Goal: Communication & Community: Share content

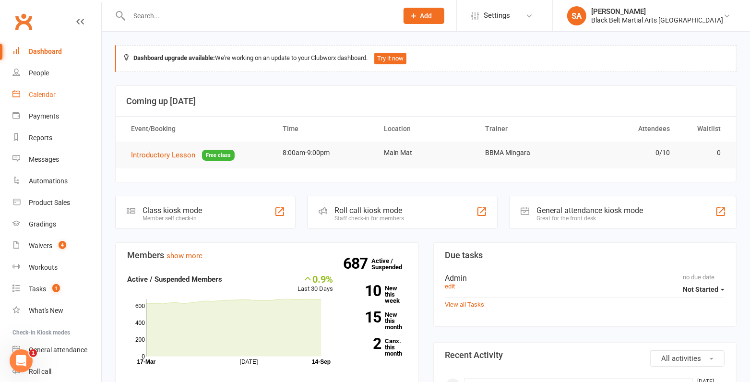
click at [53, 97] on div "Calendar" at bounding box center [42, 95] width 27 height 8
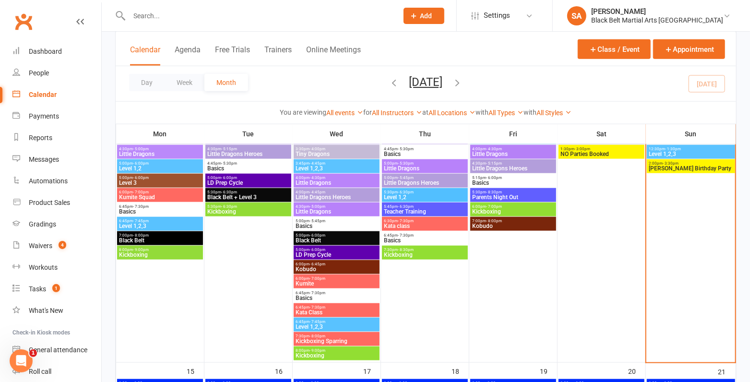
scroll to position [559, 0]
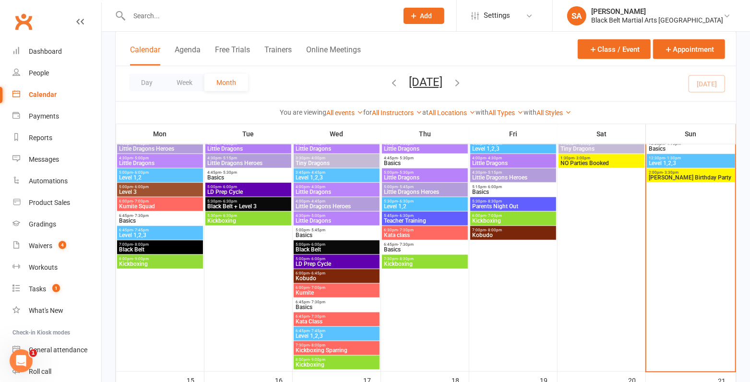
click at [677, 175] on span "[PERSON_NAME] Birthday Party" at bounding box center [691, 178] width 85 height 6
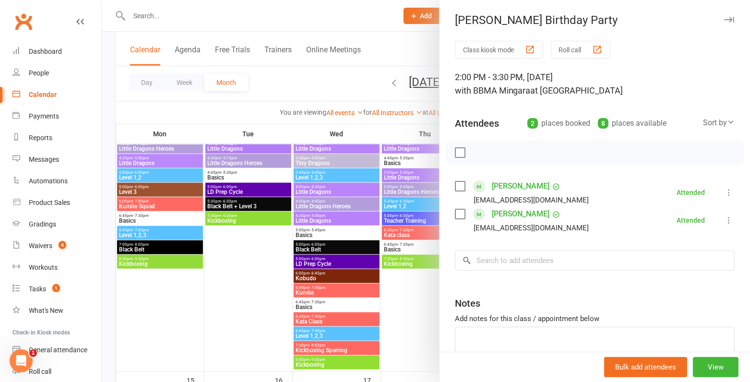
click at [511, 180] on link "Santino Biagioni" at bounding box center [521, 186] width 58 height 15
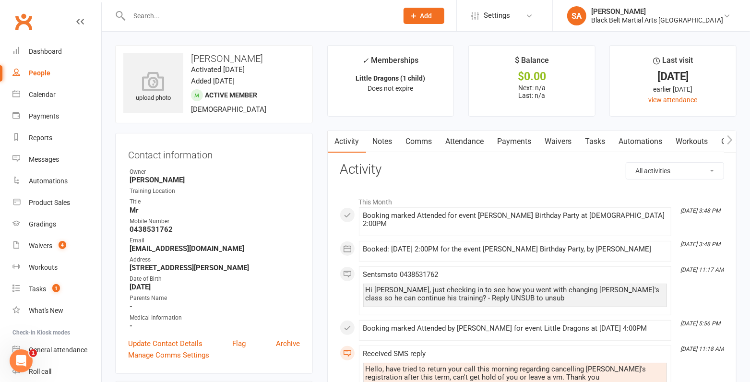
click at [48, 39] on div "Clubworx" at bounding box center [50, 28] width 101 height 36
click at [31, 93] on div "Calendar" at bounding box center [42, 95] width 27 height 8
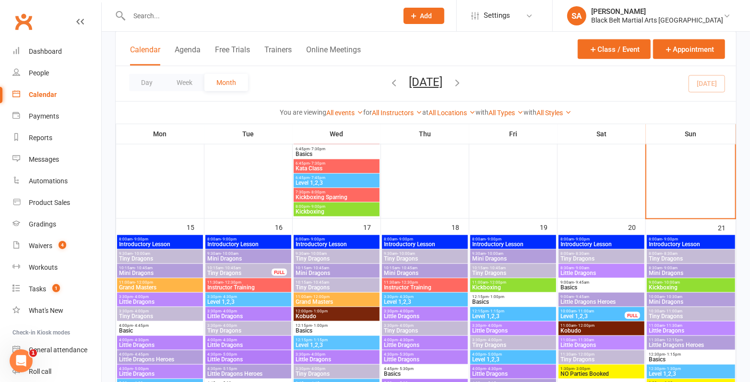
scroll to position [738, 0]
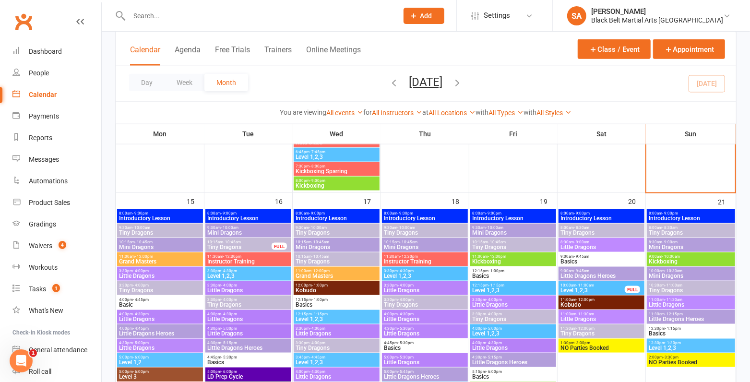
click at [188, 230] on span "Tiny Dragons" at bounding box center [160, 233] width 82 height 6
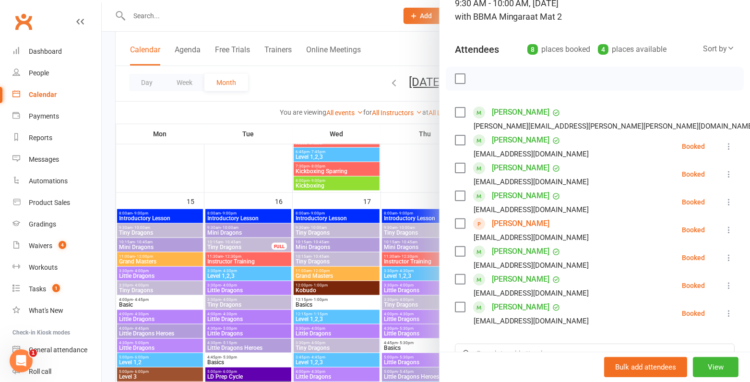
scroll to position [73, 0]
click at [192, 229] on div at bounding box center [426, 191] width 649 height 382
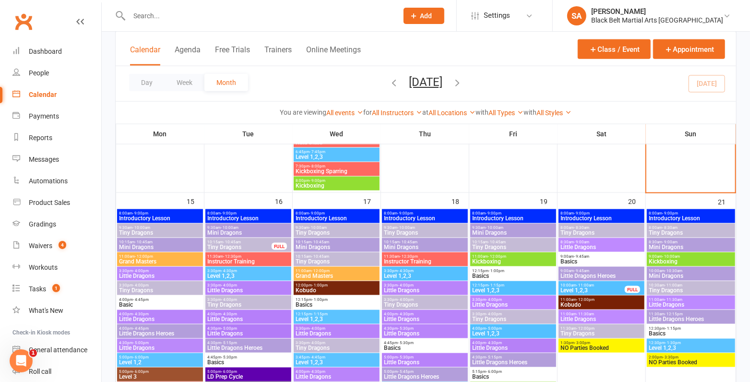
click at [169, 246] on span "Mini Dragons" at bounding box center [160, 247] width 82 height 6
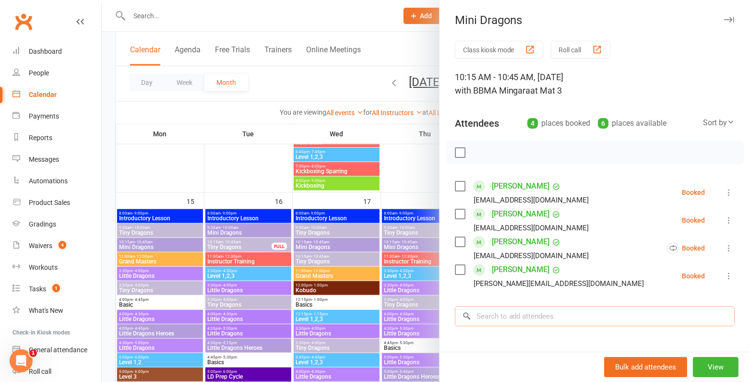
click at [506, 318] on input "search" at bounding box center [595, 316] width 280 height 20
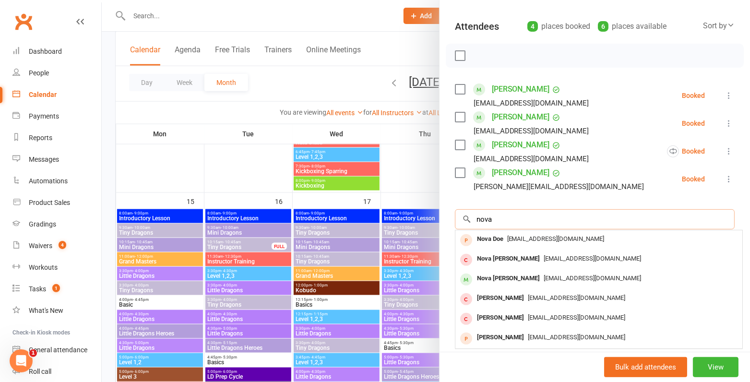
scroll to position [108, 0]
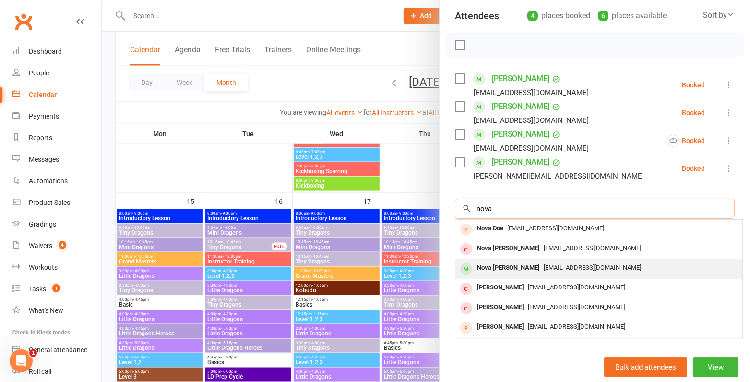
type input "nova"
click at [544, 268] on span "helmontedesigns@outlook.com" at bounding box center [592, 267] width 97 height 7
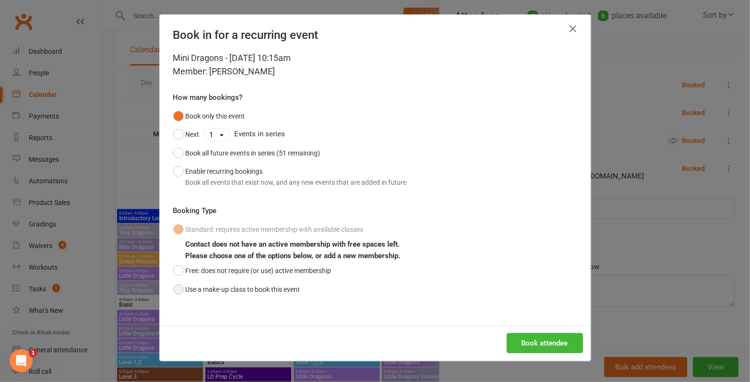
click at [280, 280] on button "Use a make-up class to book this event" at bounding box center [236, 289] width 127 height 18
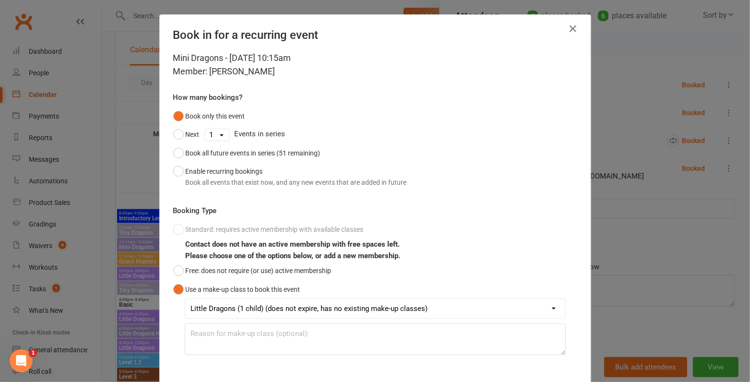
scroll to position [48, 0]
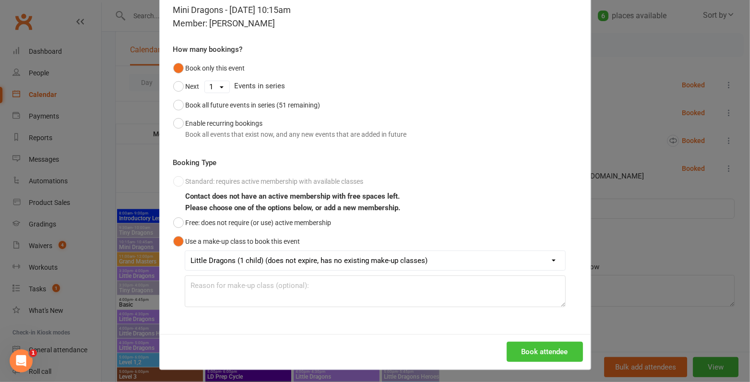
click at [557, 351] on button "Book attendee" at bounding box center [545, 352] width 76 height 20
click at [554, 351] on div "Loading..." at bounding box center [375, 352] width 431 height 36
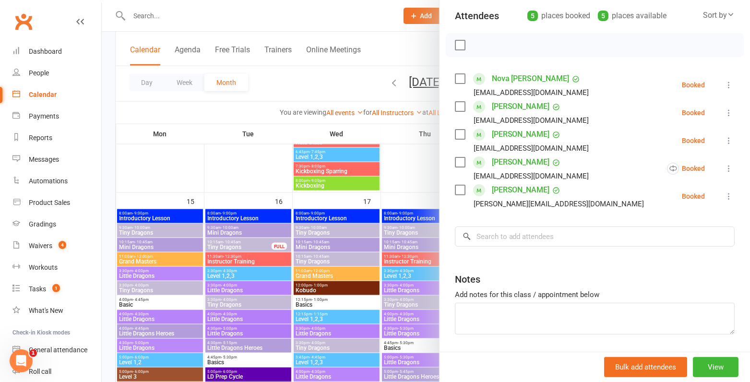
click at [359, 227] on div at bounding box center [426, 191] width 649 height 382
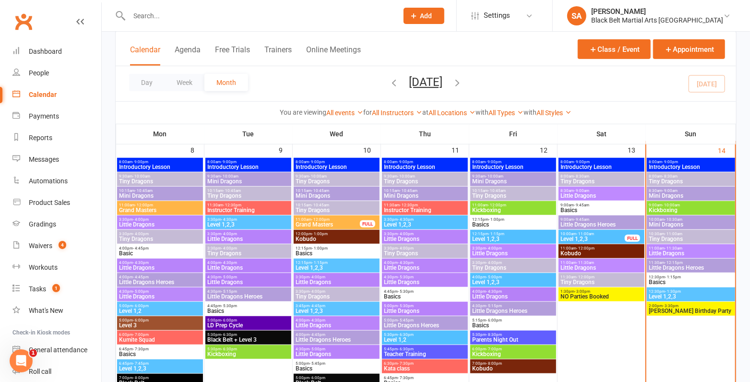
scroll to position [350, 0]
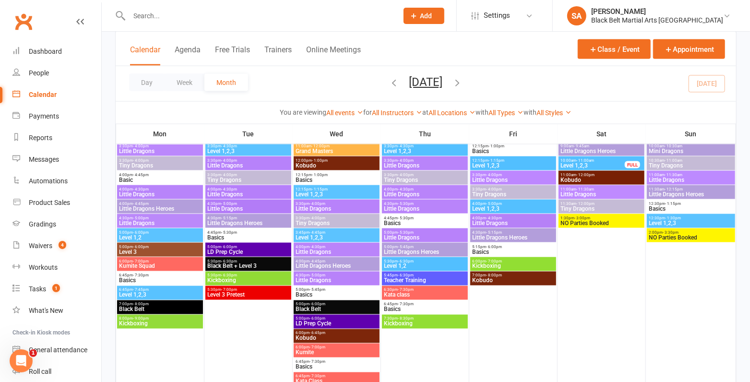
scroll to position [862, 0]
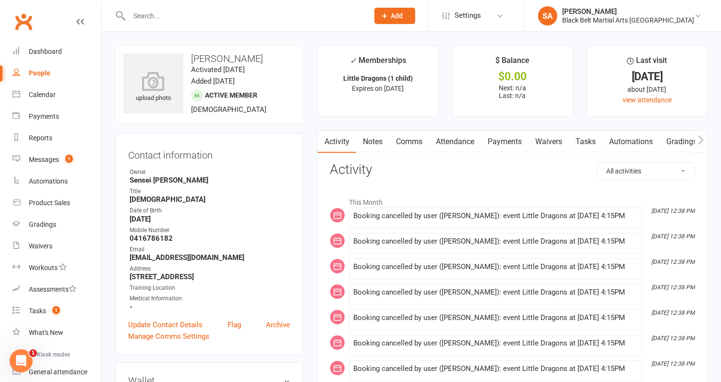
click at [149, 21] on input "text" at bounding box center [244, 15] width 236 height 13
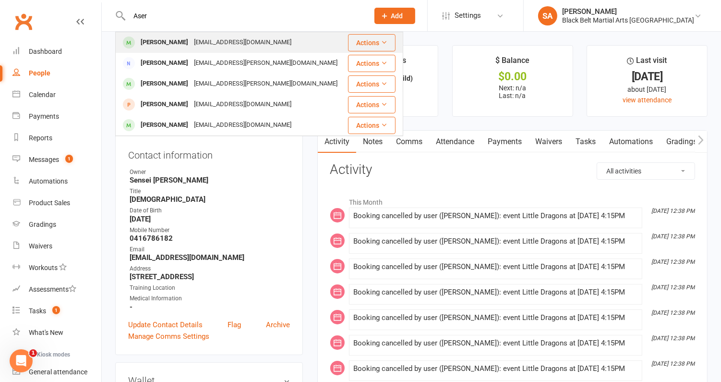
type input "Aser"
click at [170, 47] on div "Aser Elbialy" at bounding box center [164, 43] width 53 height 14
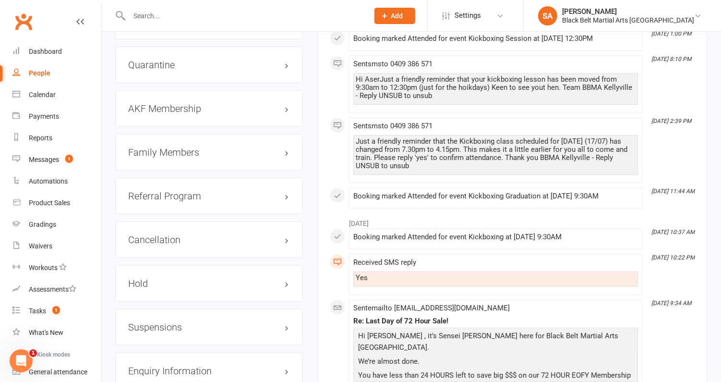
scroll to position [984, 0]
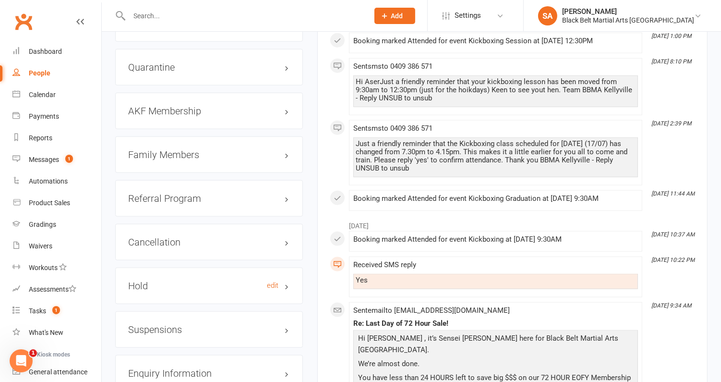
click at [169, 280] on h3 "Hold edit" at bounding box center [209, 285] width 162 height 11
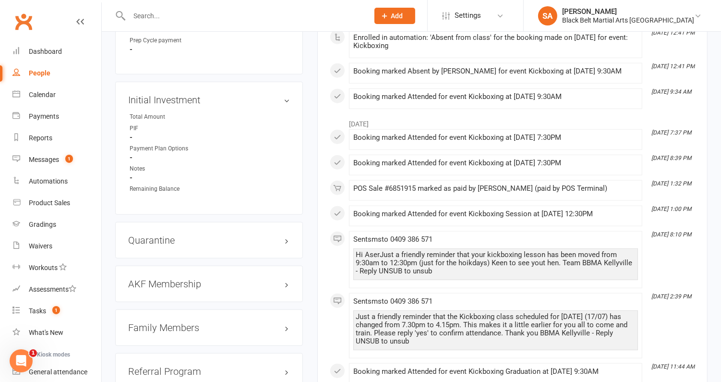
scroll to position [808, 0]
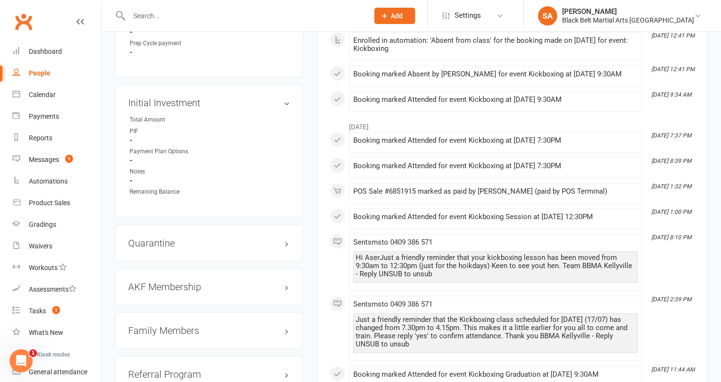
click at [176, 325] on h3 "Family Members" at bounding box center [209, 330] width 162 height 11
click at [174, 345] on link "Moataz Elbiyaly - Parent / Guardian" at bounding box center [183, 350] width 106 height 10
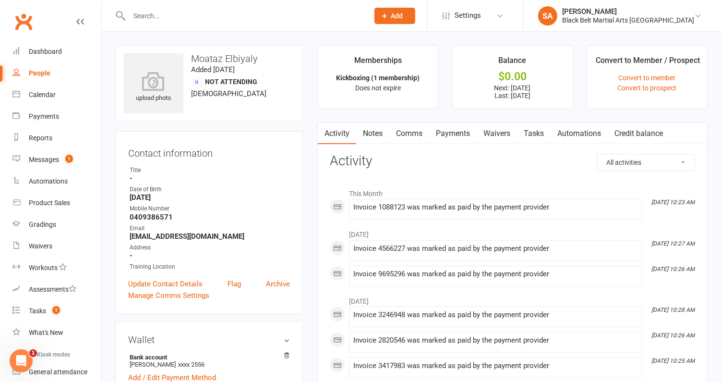
click at [453, 131] on link "Payments" at bounding box center [453, 133] width 48 height 22
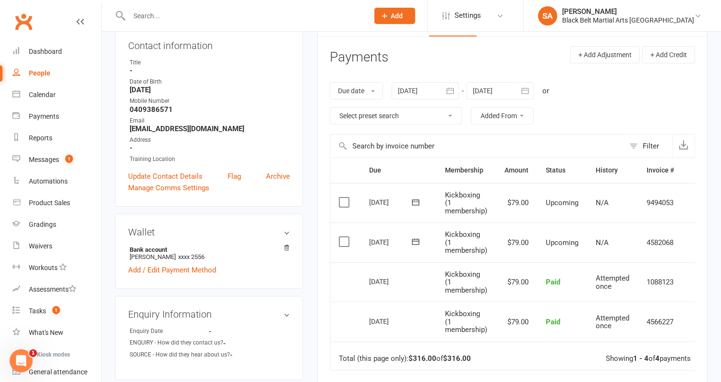
scroll to position [106, 0]
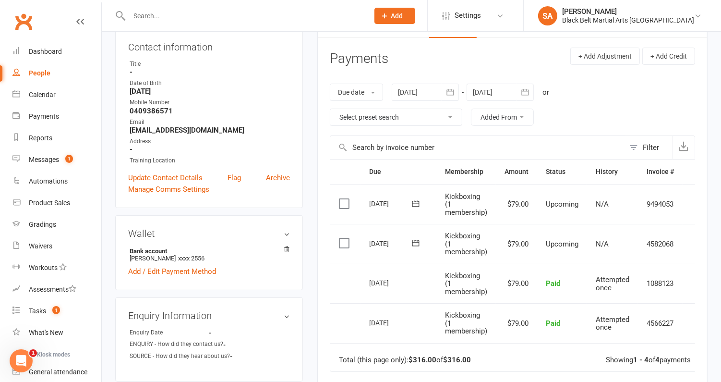
click at [415, 238] on icon at bounding box center [416, 243] width 10 height 10
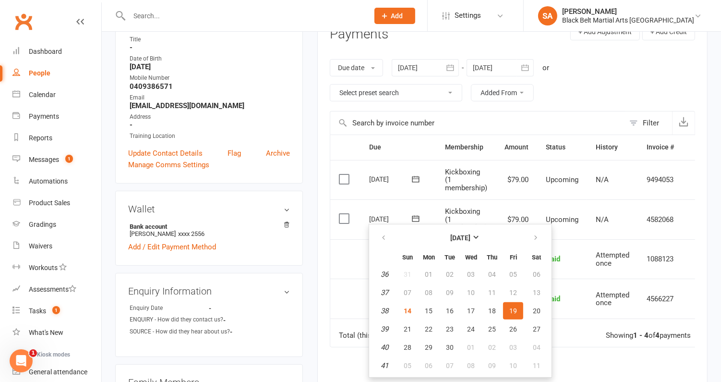
scroll to position [132, 0]
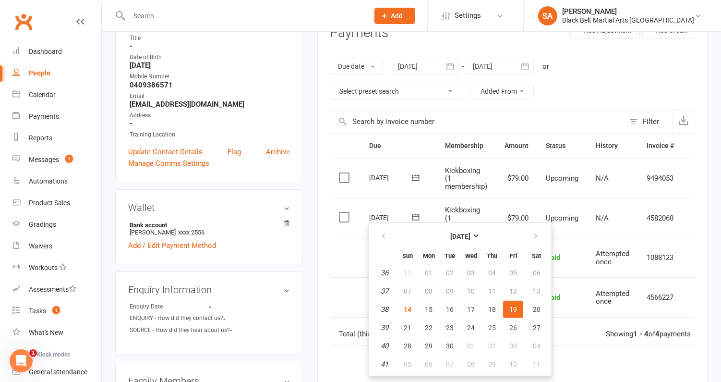
click at [323, 254] on div "Activity Notes Comms Payments Waivers Tasks Automations Credit balance Payments…" at bounding box center [512, 237] width 390 height 495
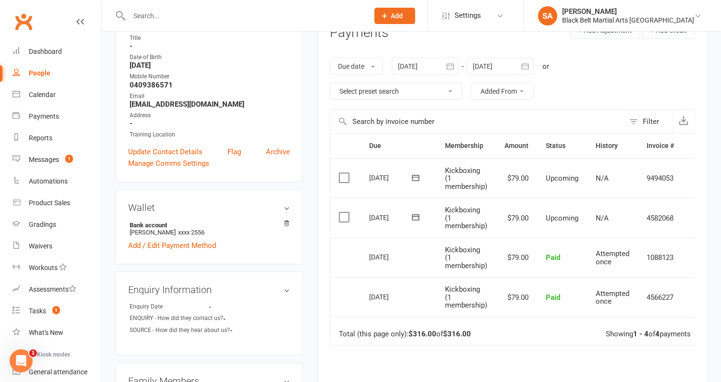
click at [416, 215] on icon at bounding box center [415, 217] width 7 height 6
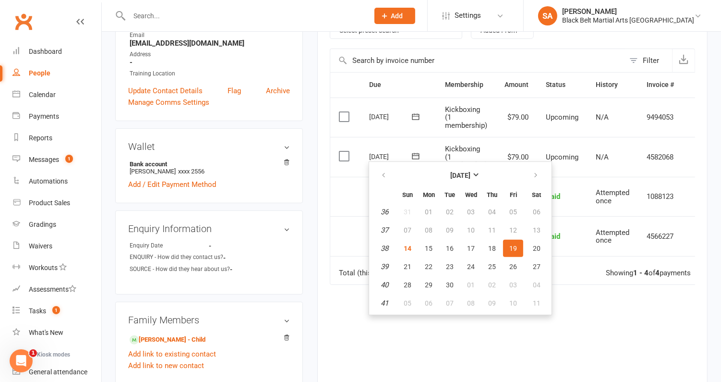
scroll to position [193, 0]
click at [531, 181] on button "button" at bounding box center [536, 174] width 21 height 17
click at [592, 282] on div "Due Contact Membership Amount Status History Invoice # Select this 03 Oct 2025 …" at bounding box center [512, 240] width 365 height 337
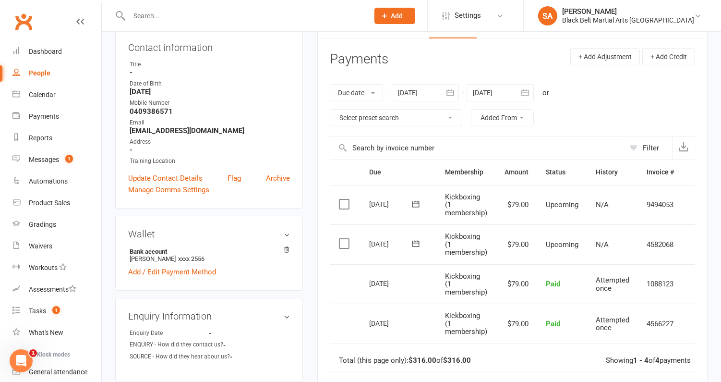
scroll to position [91, 0]
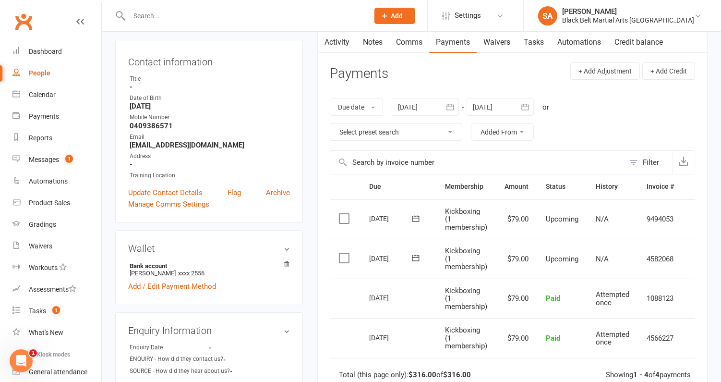
click at [494, 110] on div at bounding box center [500, 106] width 67 height 17
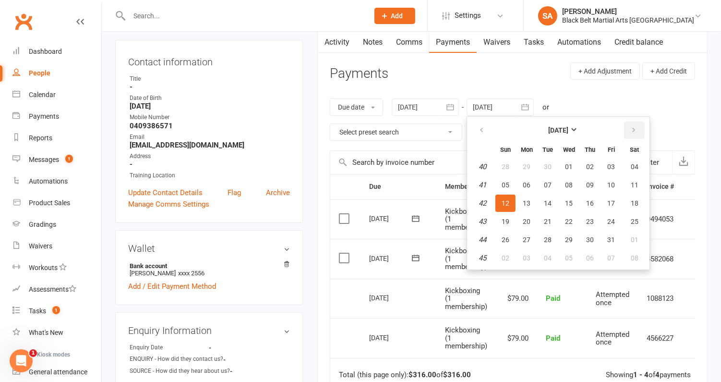
click at [634, 121] on button "button" at bounding box center [634, 129] width 21 height 17
click at [626, 167] on button "01" at bounding box center [634, 166] width 24 height 17
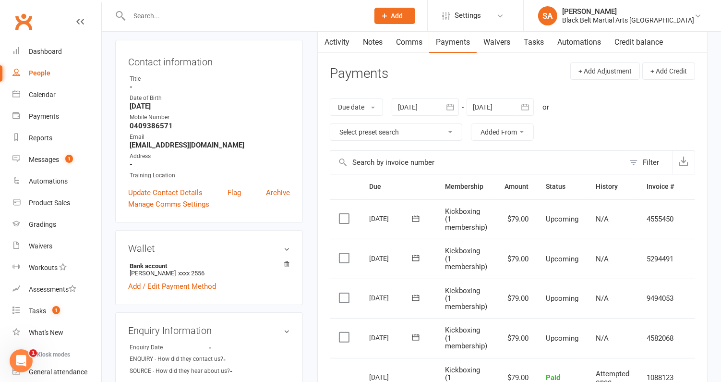
click at [497, 108] on div at bounding box center [500, 106] width 67 height 17
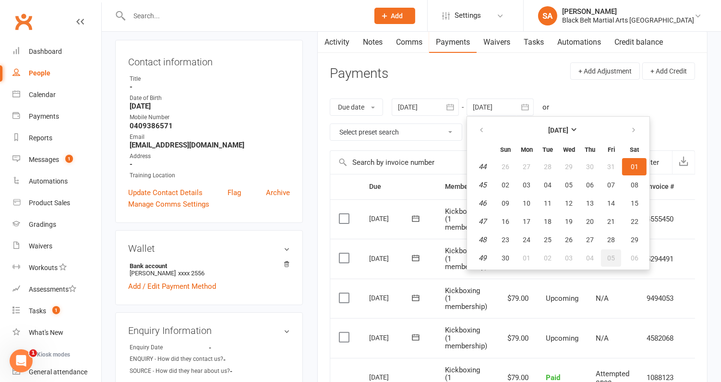
click at [609, 249] on button "05" at bounding box center [611, 257] width 20 height 17
type input "05 Dec 2025"
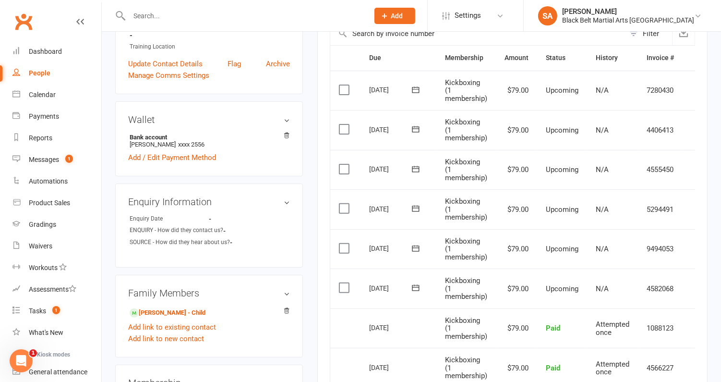
scroll to position [221, 0]
click at [342, 282] on label at bounding box center [345, 287] width 13 height 10
click at [342, 282] on input "checkbox" at bounding box center [342, 282] width 6 height 0
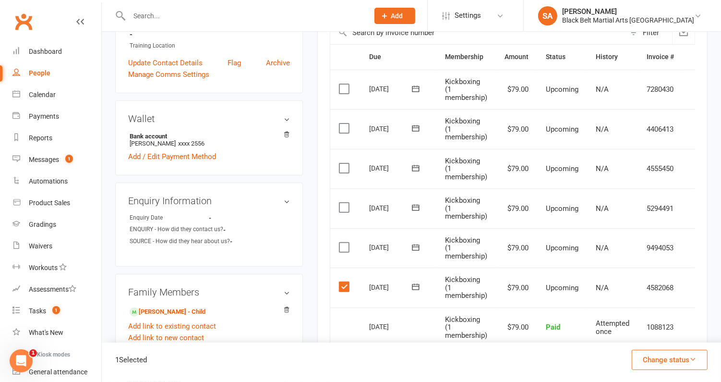
click at [341, 242] on label at bounding box center [345, 247] width 13 height 10
click at [341, 242] on input "checkbox" at bounding box center [342, 242] width 6 height 0
click at [346, 205] on label at bounding box center [345, 208] width 13 height 10
click at [345, 203] on input "checkbox" at bounding box center [342, 203] width 6 height 0
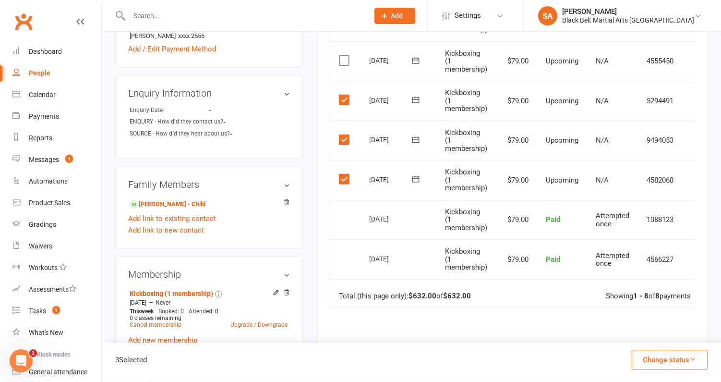
scroll to position [335, 0]
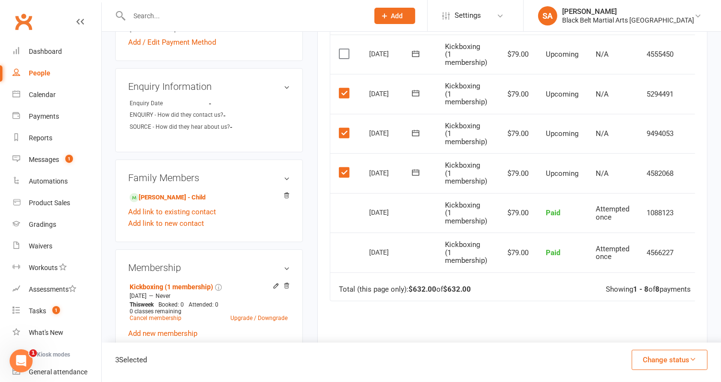
click at [666, 356] on button "Change status" at bounding box center [670, 360] width 76 height 20
click at [634, 334] on link "Skipped" at bounding box center [659, 333] width 95 height 19
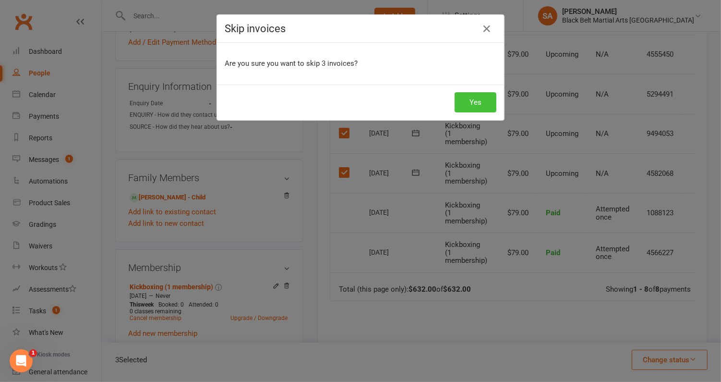
click at [478, 101] on button "Yes" at bounding box center [476, 102] width 42 height 20
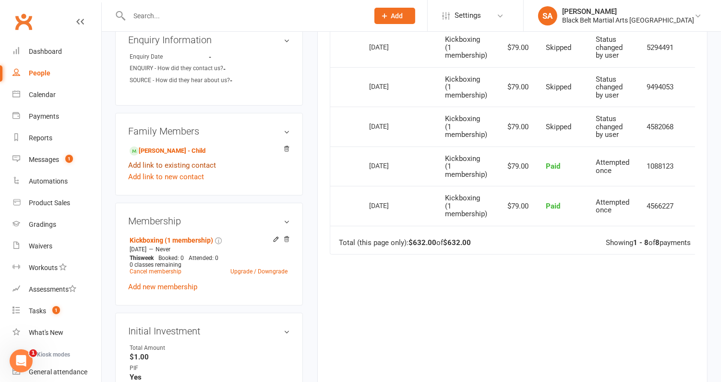
scroll to position [382, 0]
click at [167, 143] on li "Aser Elbialy - Child" at bounding box center [209, 149] width 162 height 13
click at [166, 145] on link "Aser Elbialy - Child" at bounding box center [168, 150] width 76 height 10
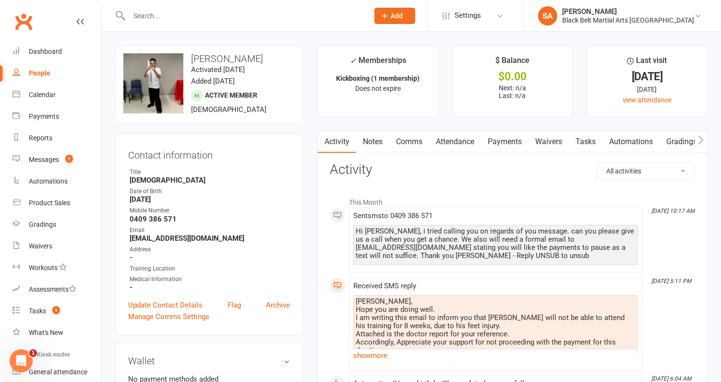
click at [585, 137] on link "Tasks" at bounding box center [586, 142] width 34 height 22
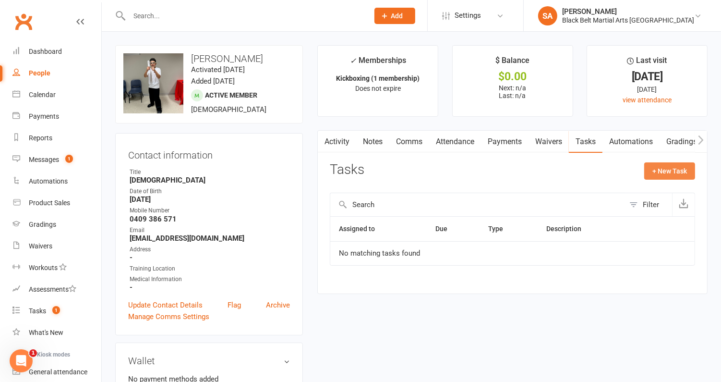
click at [673, 176] on button "+ New Task" at bounding box center [669, 170] width 51 height 17
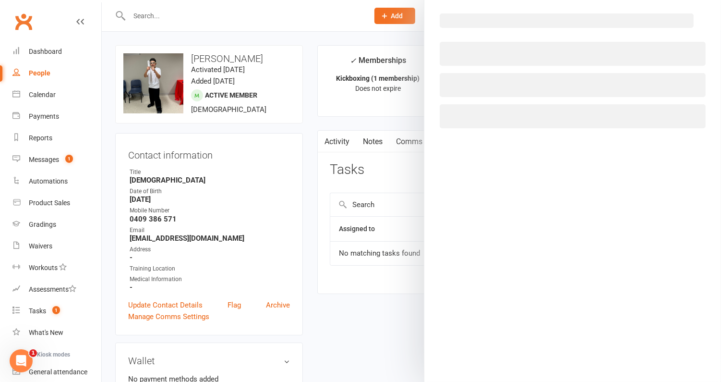
select select "4791"
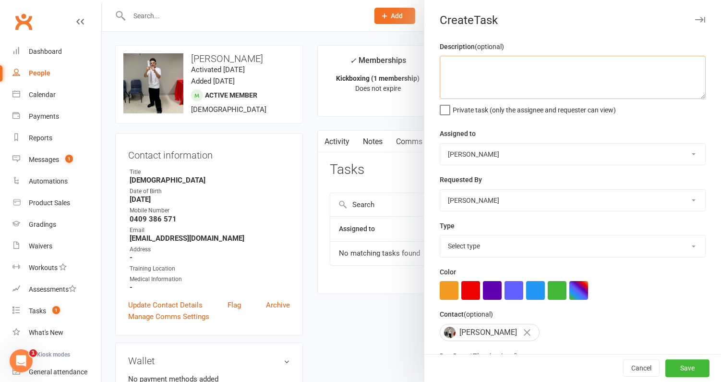
click at [466, 64] on textarea at bounding box center [573, 77] width 266 height 43
type textarea "Payments will recommence"
click at [503, 248] on select "Select type Admin - cancellations Admin - holds Admin - pif's Admin - quarantin…" at bounding box center [572, 245] width 265 height 21
select select "26848"
click at [440, 235] on select "Select type Admin - cancellations Admin - holds Admin - pif's Admin - quarantin…" at bounding box center [572, 245] width 265 height 21
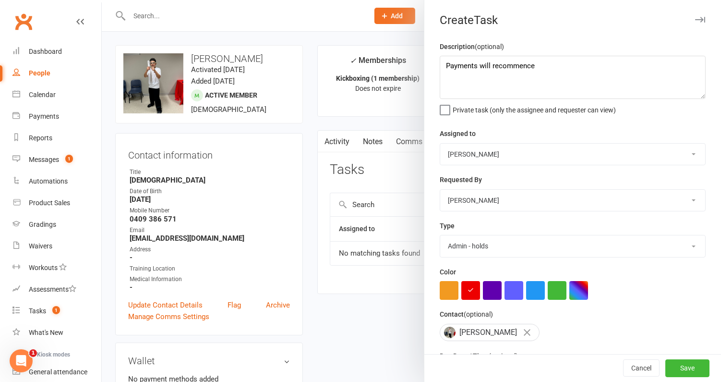
scroll to position [72, 0]
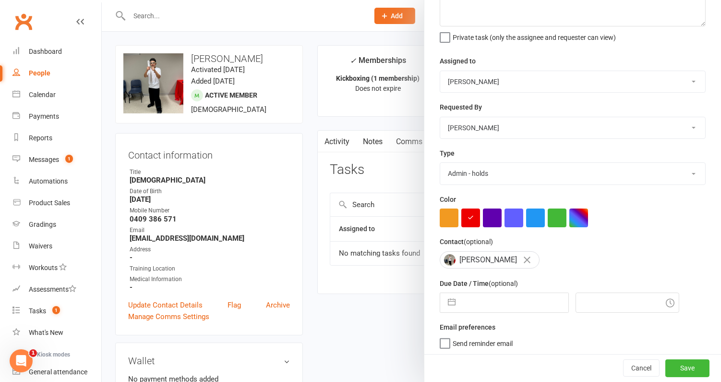
select select "7"
select select "2025"
select select "8"
select select "2025"
select select "9"
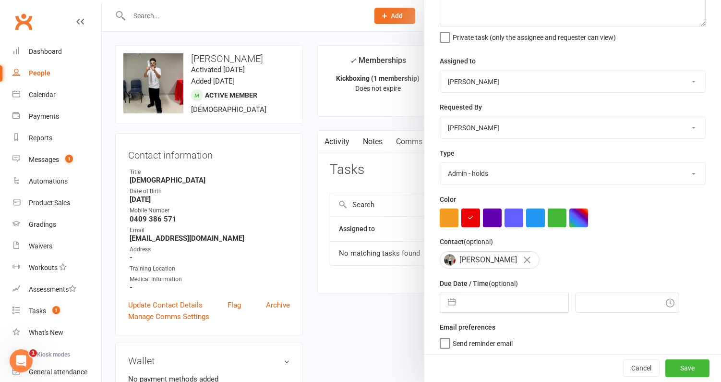
select select "2025"
click at [489, 304] on input "text" at bounding box center [514, 302] width 108 height 19
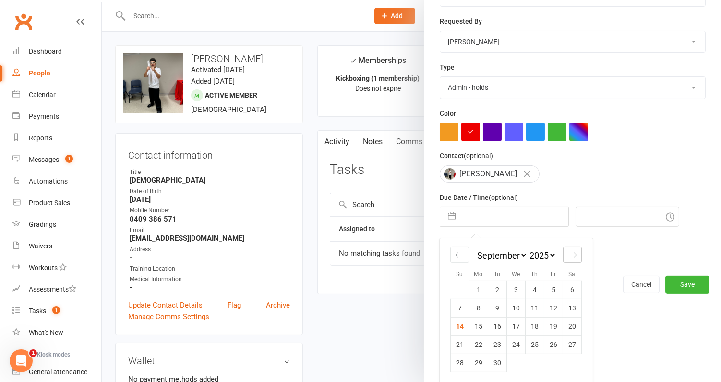
click at [574, 250] on icon "Move forward to switch to the next month." at bounding box center [572, 254] width 9 height 9
select select "10"
select select "2025"
click at [519, 363] on td "29" at bounding box center [515, 362] width 19 height 18
type input "29 Oct 2025"
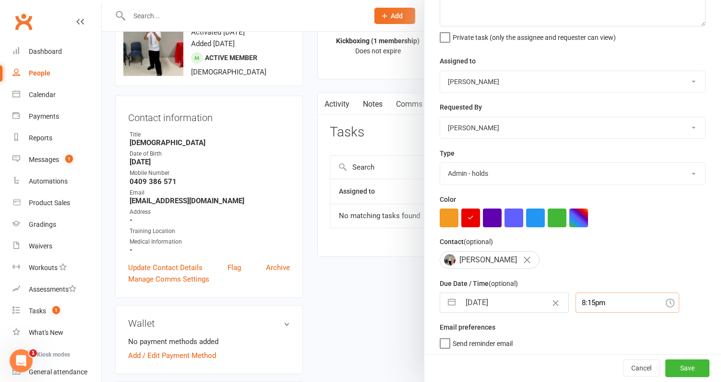
scroll to position [98, 0]
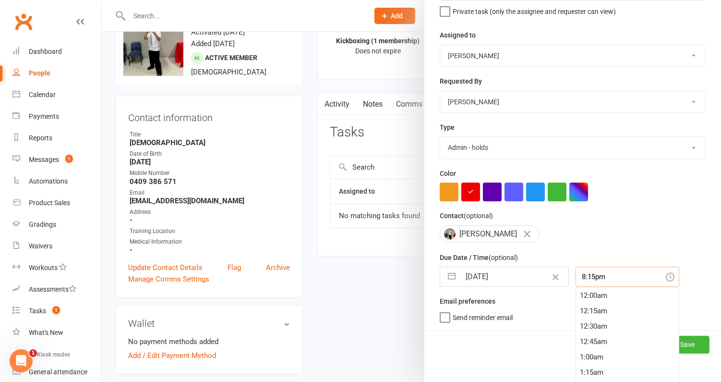
click at [583, 287] on div "8:15pm 12:00am 12:15am 12:30am 12:45am 1:00am 1:15am 1:30am 1:45am 2:00am 2:15a…" at bounding box center [628, 276] width 104 height 20
click at [584, 311] on div "1:00pm" at bounding box center [627, 313] width 103 height 15
type input "1:00pm"
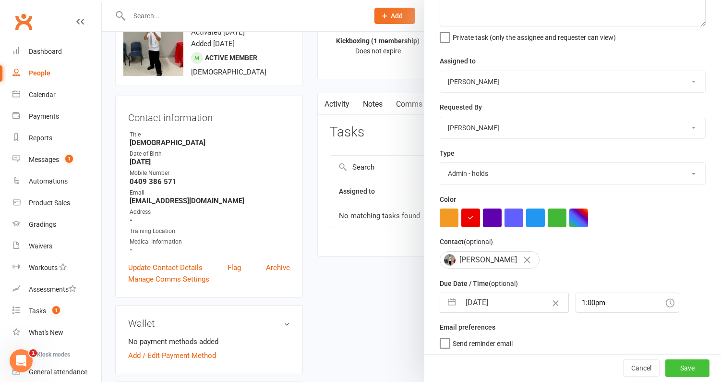
click at [687, 373] on button "Save" at bounding box center [687, 368] width 44 height 17
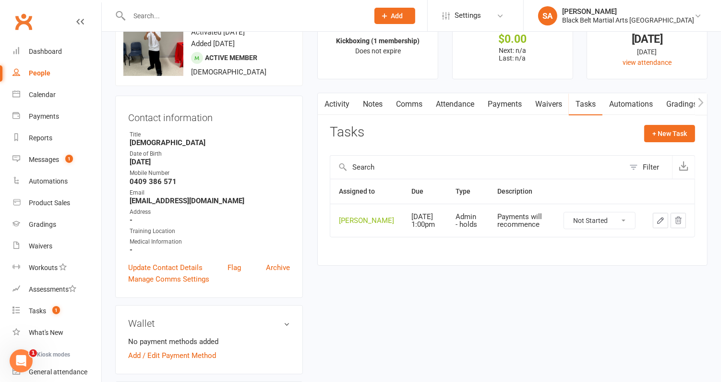
scroll to position [0, 0]
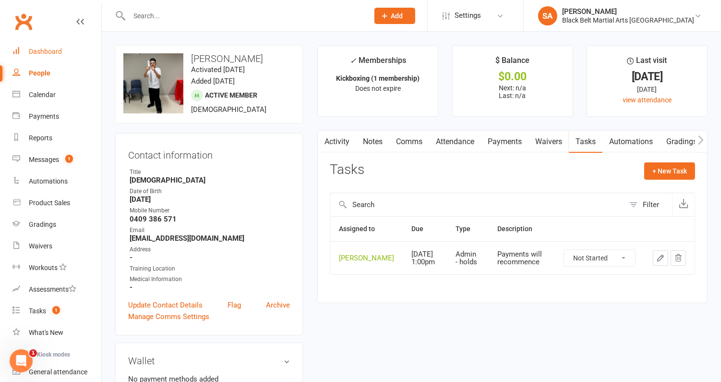
click at [58, 48] on div "Dashboard" at bounding box center [45, 52] width 33 height 8
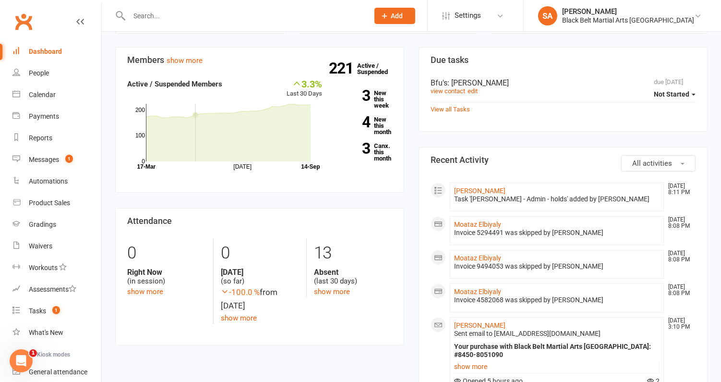
scroll to position [183, 0]
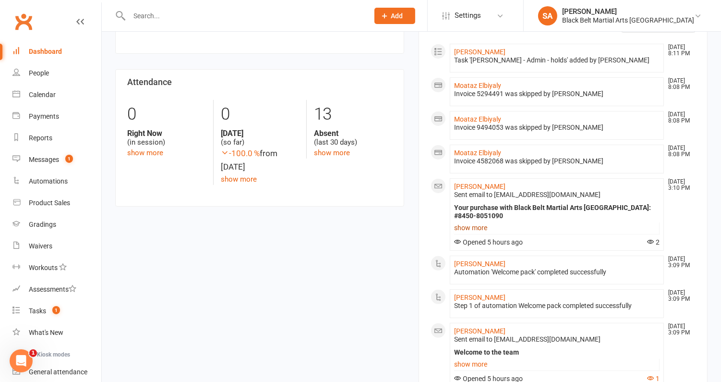
click at [470, 230] on link "show more" at bounding box center [556, 227] width 205 height 13
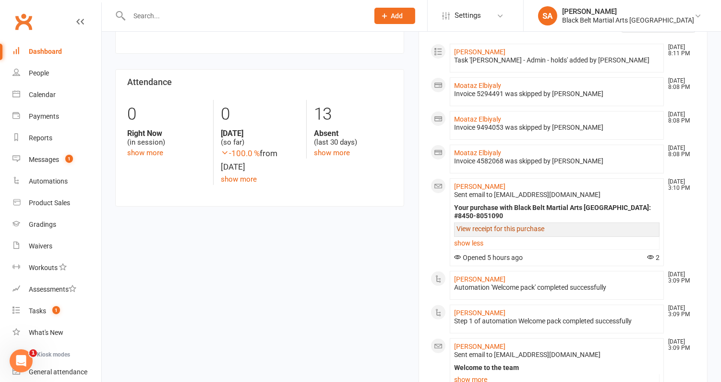
click at [487, 228] on link "View receipt for this purchase" at bounding box center [501, 229] width 88 height 8
click at [471, 186] on link "Anusha Shashidhara" at bounding box center [479, 186] width 51 height 8
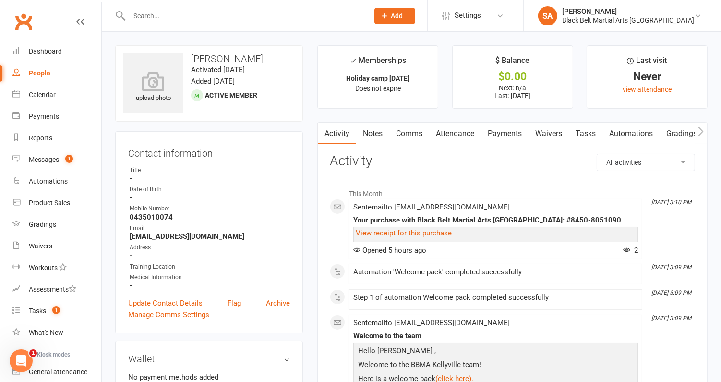
click at [460, 137] on link "Attendance" at bounding box center [455, 133] width 52 height 22
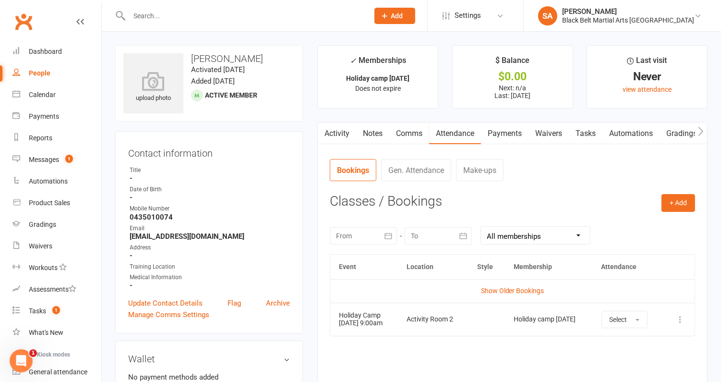
drag, startPoint x: 278, startPoint y: 60, endPoint x: 191, endPoint y: 60, distance: 87.9
click at [191, 60] on h3 "Anusha Shashidhara" at bounding box center [208, 58] width 171 height 11
copy h3 "Anusha Shashidhara"
click at [199, 12] on input "text" at bounding box center [244, 15] width 236 height 13
paste input "Anusha Shashidhara"
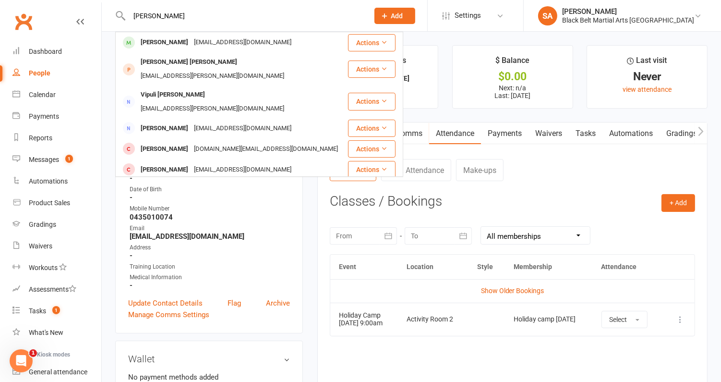
type input "Anusha Shashidhara"
click at [288, 265] on div "Training Location" at bounding box center [210, 266] width 160 height 9
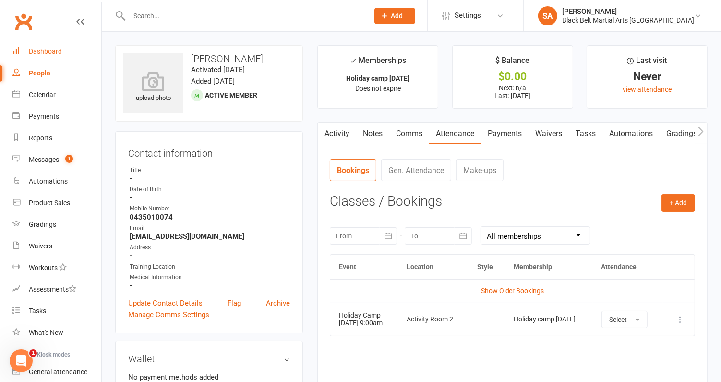
click at [56, 55] on div "Dashboard" at bounding box center [45, 52] width 33 height 8
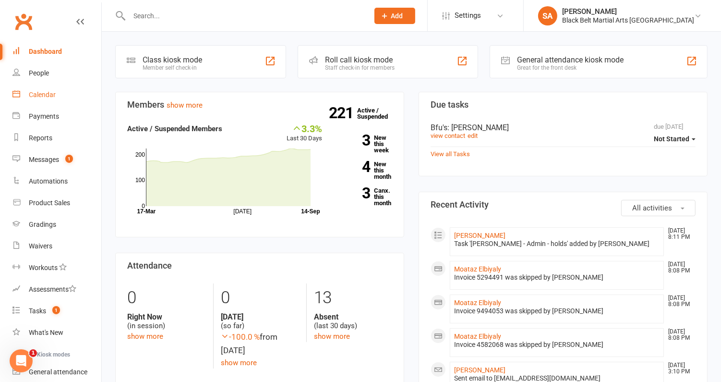
click at [50, 103] on link "Calendar" at bounding box center [56, 95] width 89 height 22
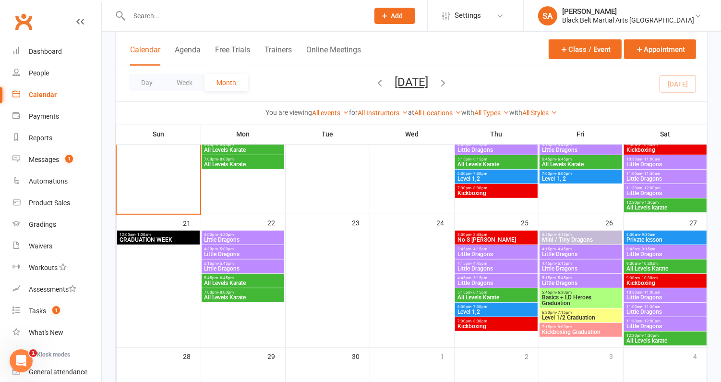
scroll to position [500, 0]
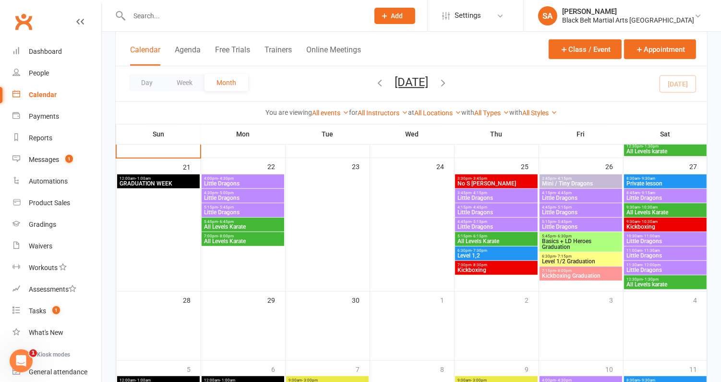
click at [577, 243] on span "Basics + LD Heroes Graduation" at bounding box center [581, 244] width 78 height 12
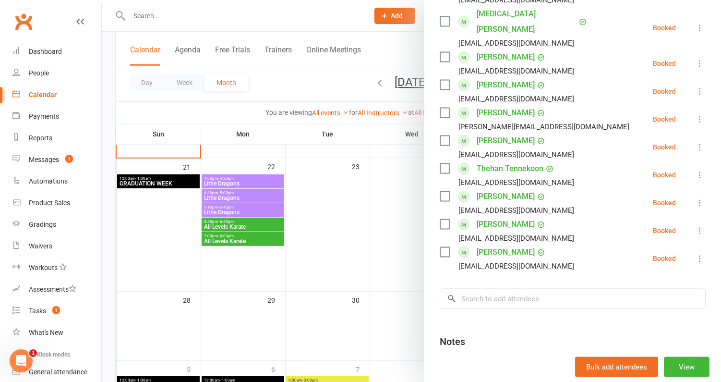
scroll to position [1307, 0]
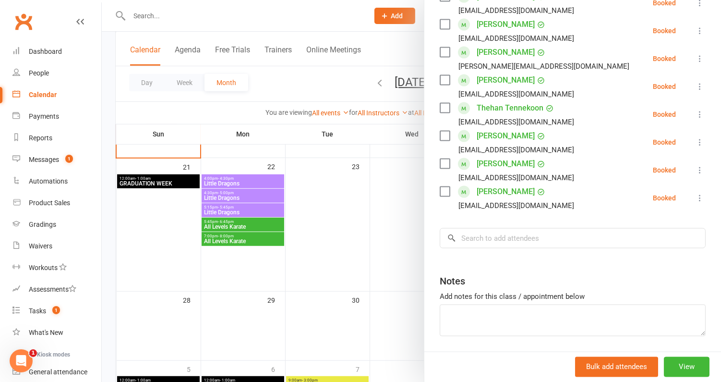
click at [398, 275] on div at bounding box center [411, 191] width 619 height 382
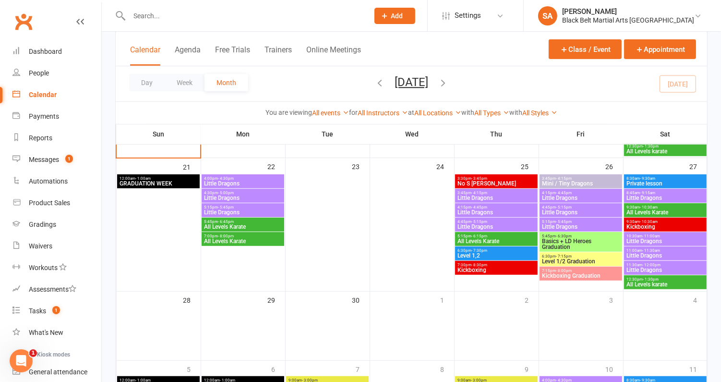
click at [573, 261] on span "Level 1/2 Graduation" at bounding box center [581, 261] width 78 height 6
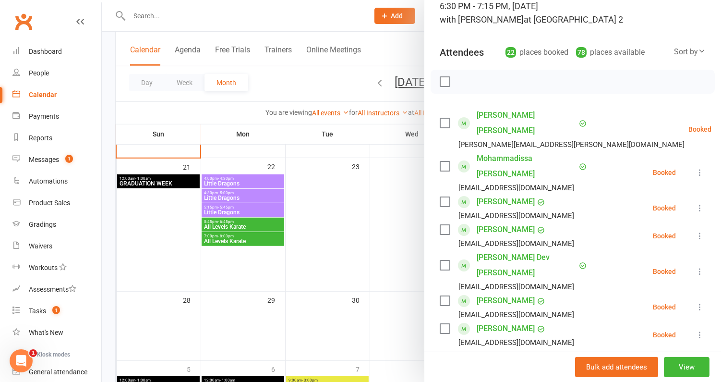
scroll to position [0, 0]
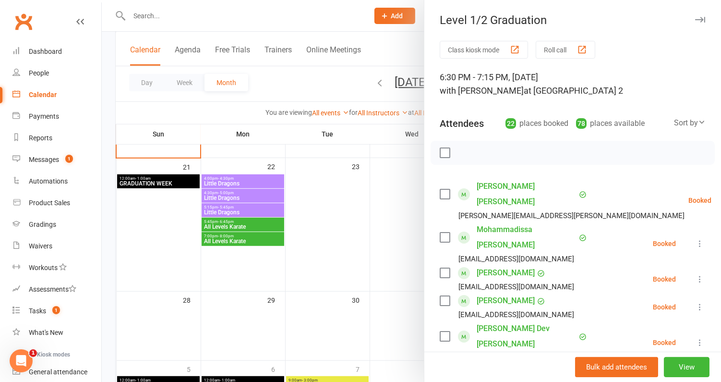
click at [356, 233] on div at bounding box center [411, 191] width 619 height 382
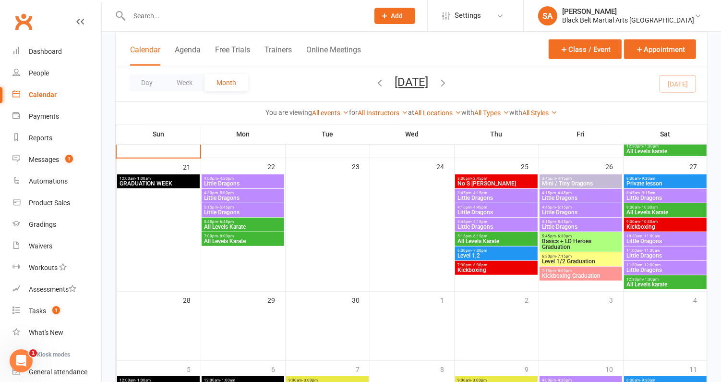
click at [575, 275] on span "Kickboxing Graduation" at bounding box center [581, 276] width 78 height 6
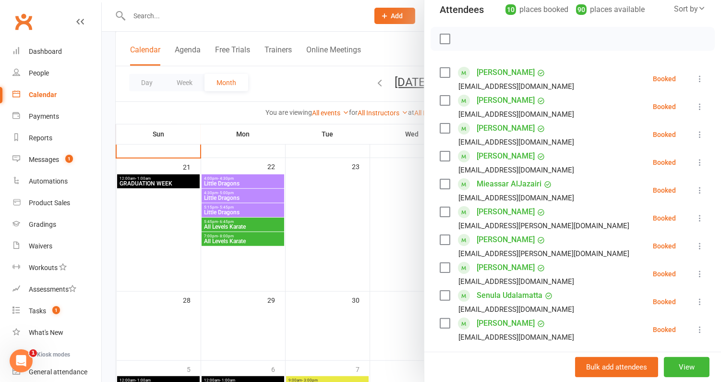
scroll to position [111, 0]
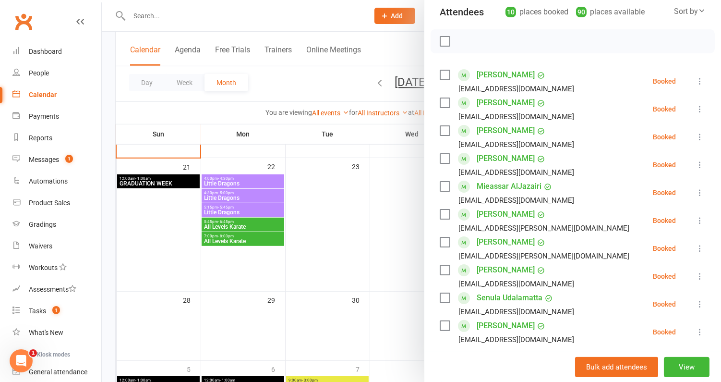
click at [366, 238] on div at bounding box center [411, 191] width 619 height 382
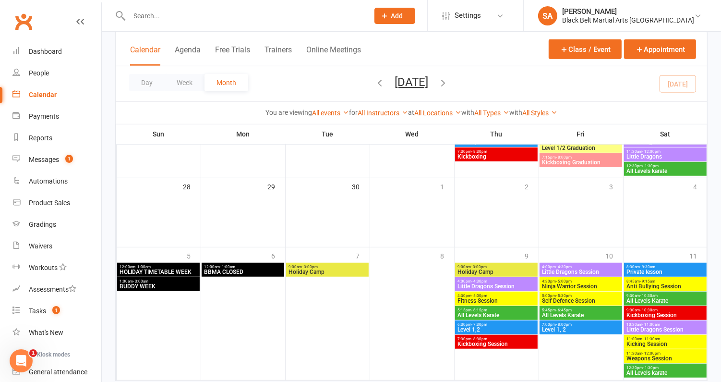
scroll to position [612, 0]
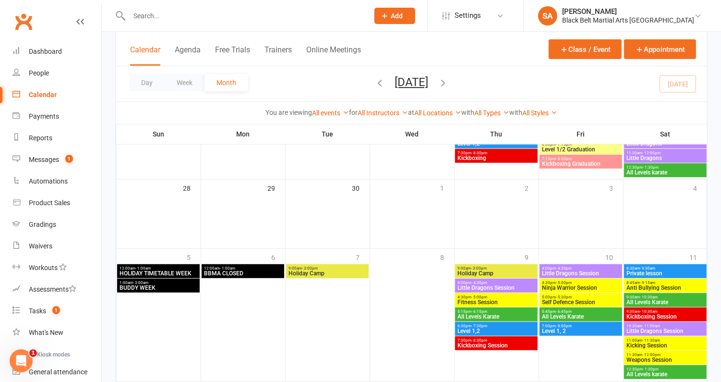
click at [334, 270] on span "Holiday Camp" at bounding box center [327, 273] width 78 height 6
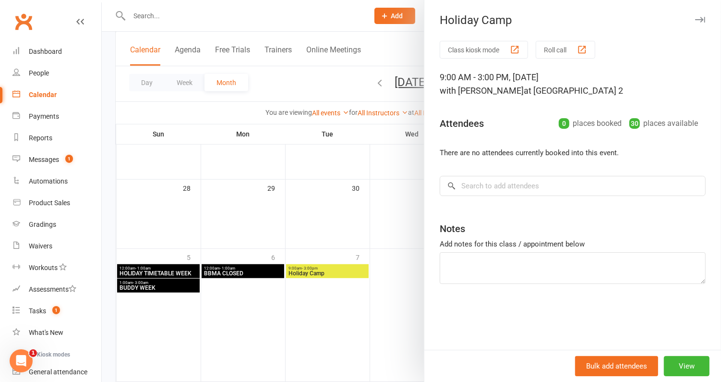
click at [334, 270] on div at bounding box center [411, 191] width 619 height 382
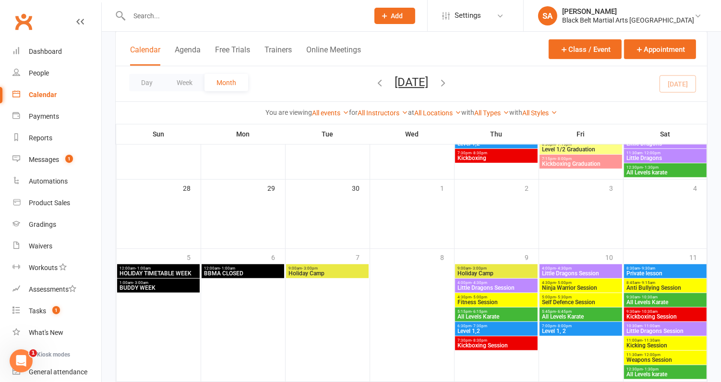
click at [509, 270] on span "Holiday Camp" at bounding box center [496, 273] width 78 height 6
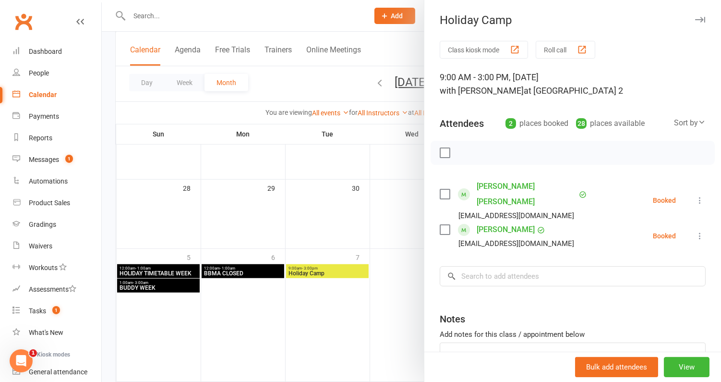
click at [510, 181] on link "Zorina Ching Laam FUNG" at bounding box center [527, 194] width 100 height 31
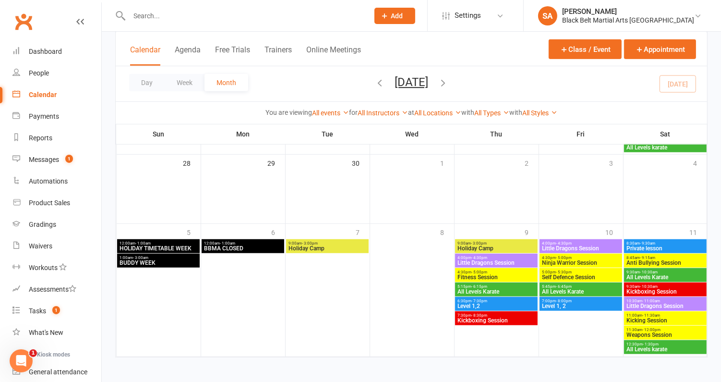
scroll to position [610, 0]
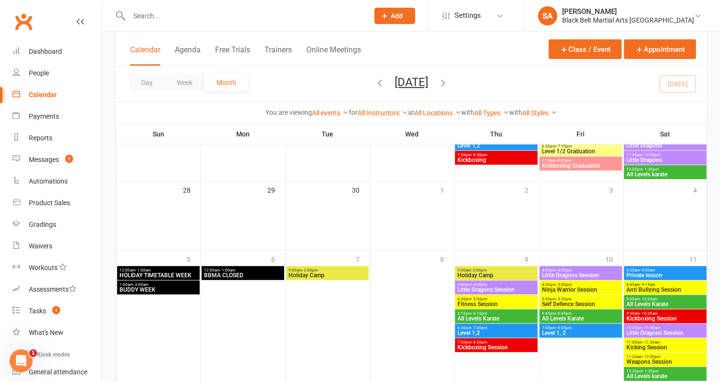
click at [319, 272] on span "Holiday Camp" at bounding box center [327, 275] width 78 height 6
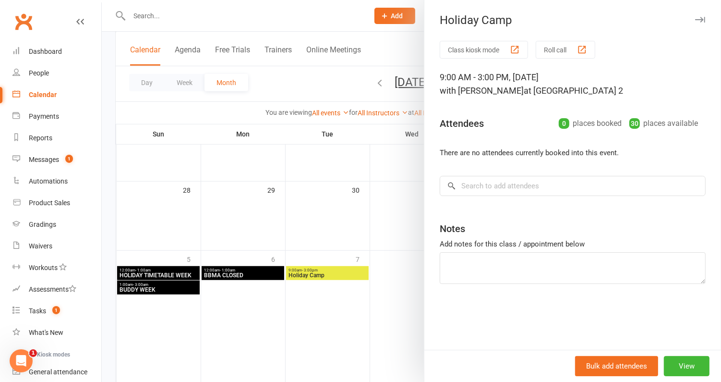
click at [269, 244] on div at bounding box center [411, 191] width 619 height 382
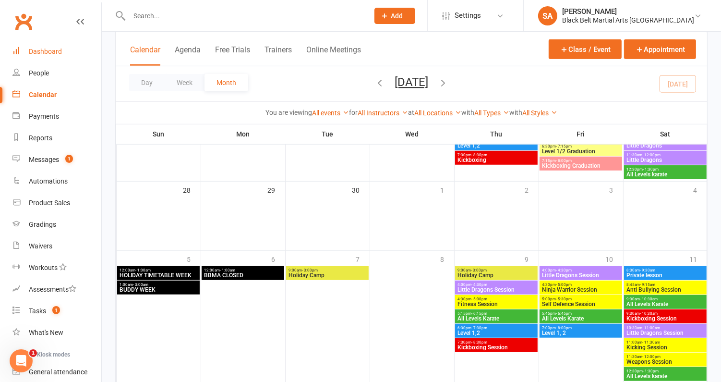
click at [58, 54] on div "Dashboard" at bounding box center [45, 52] width 33 height 8
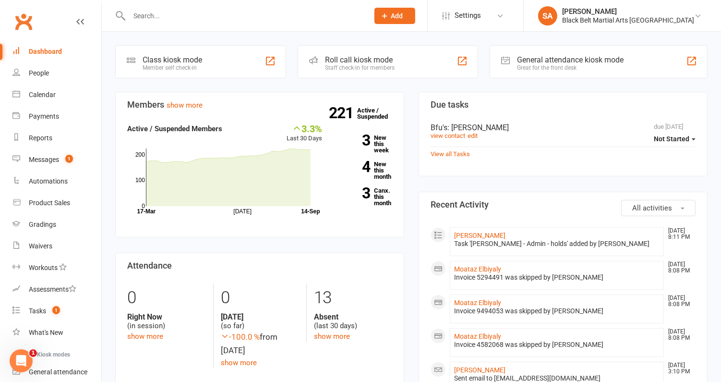
click at [162, 18] on input "text" at bounding box center [244, 15] width 236 height 13
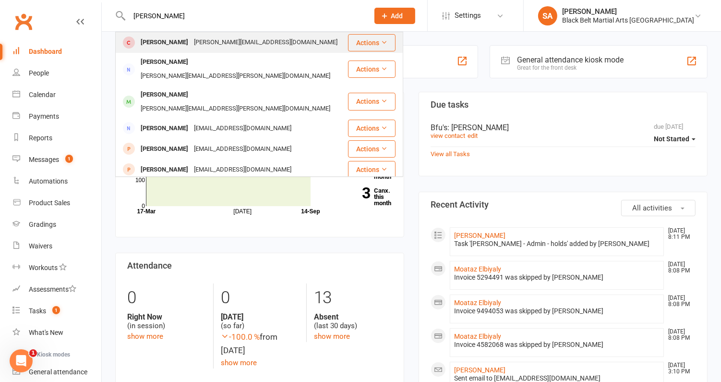
type input "Etisha"
click at [212, 38] on div "Sanketa.pawar19@gmail.com" at bounding box center [265, 43] width 149 height 14
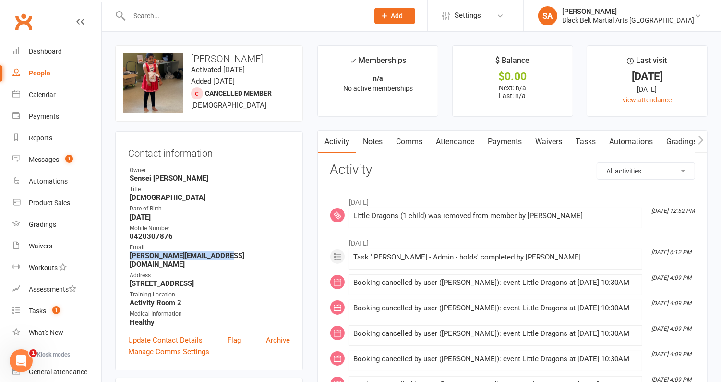
drag, startPoint x: 236, startPoint y: 255, endPoint x: 126, endPoint y: 254, distance: 110.4
click at [126, 254] on div "Contact information Owner Sensei Pauline Title Female Date of Birth December 5,…" at bounding box center [209, 250] width 188 height 239
copy strong "Sanketa.pawar19@gmail.com"
click at [414, 141] on link "Comms" at bounding box center [409, 142] width 40 height 22
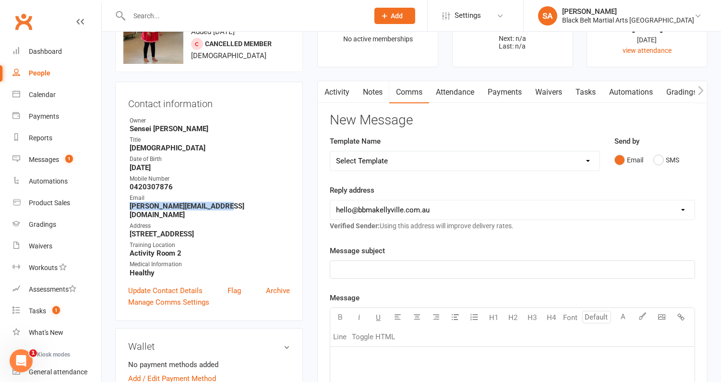
scroll to position [60, 0]
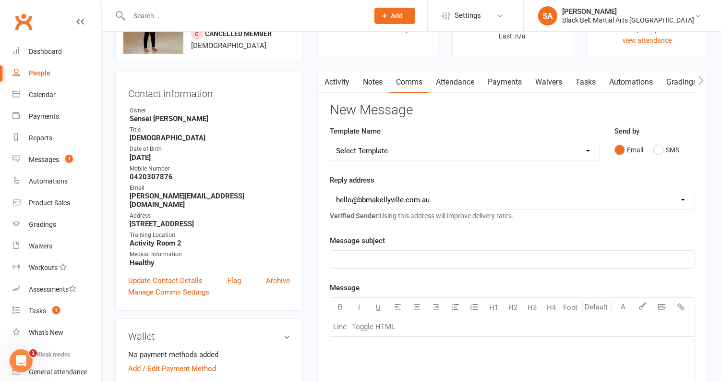
click at [424, 263] on div "﻿" at bounding box center [512, 259] width 364 height 17
click at [359, 255] on span "Karate Session" at bounding box center [360, 259] width 48 height 9
click at [332, 261] on div "Karate Session" at bounding box center [512, 259] width 364 height 17
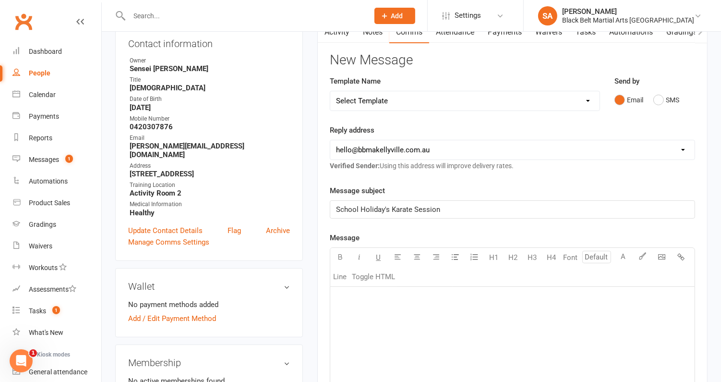
scroll to position [122, 0]
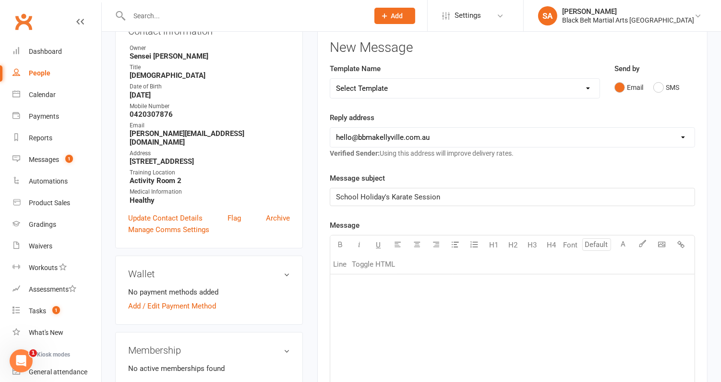
click at [357, 297] on div "﻿" at bounding box center [512, 346] width 364 height 144
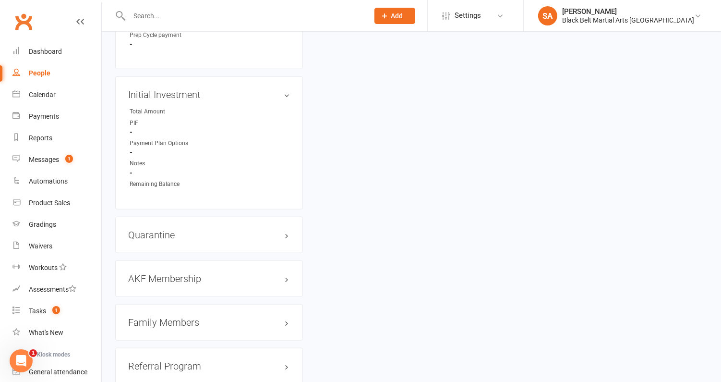
scroll to position [880, 0]
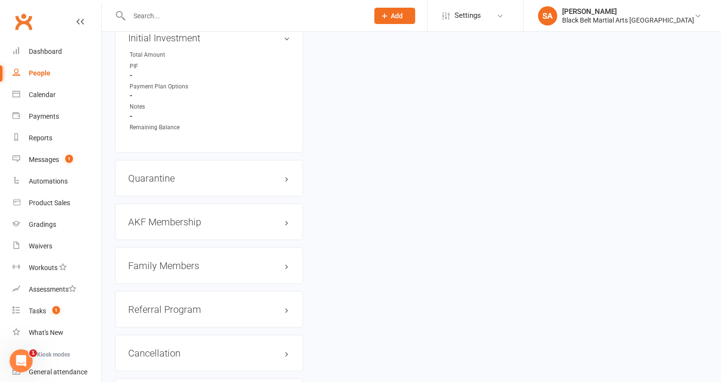
click at [175, 260] on h3 "Family Members" at bounding box center [209, 265] width 162 height 11
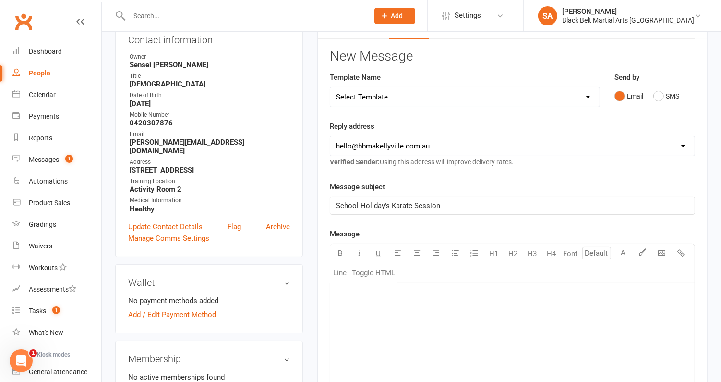
scroll to position [114, 0]
click at [377, 321] on div "﻿" at bounding box center [512, 354] width 364 height 144
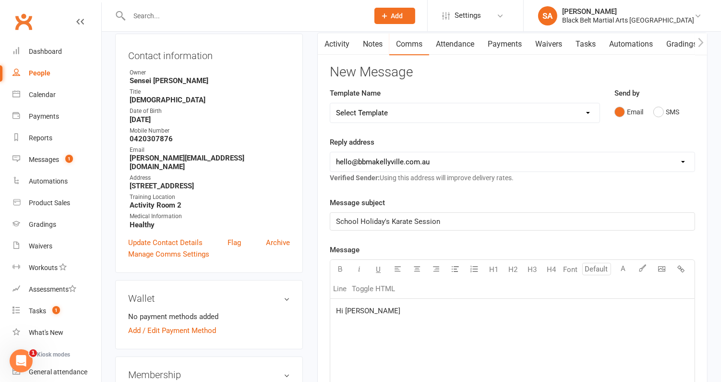
scroll to position [107, 0]
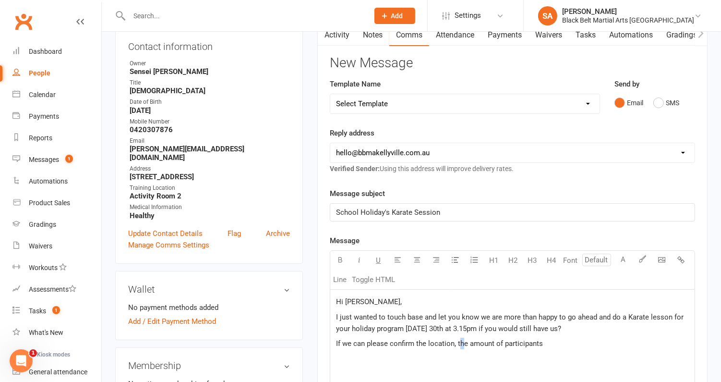
click at [460, 339] on span "If we can please confirm the location, the amount of participants" at bounding box center [439, 343] width 207 height 9
click at [456, 339] on span "If we can please confirm the location, the amount of participants" at bounding box center [439, 343] width 207 height 9
click at [576, 342] on p "If we can please confirm the location and the amount of participants" at bounding box center [512, 343] width 353 height 12
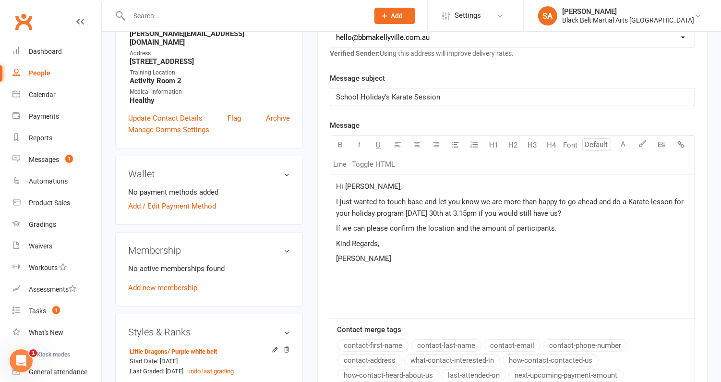
scroll to position [225, 0]
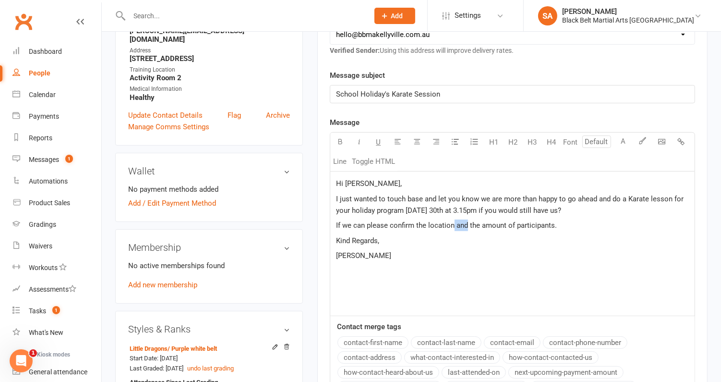
drag, startPoint x: 468, startPoint y: 224, endPoint x: 454, endPoint y: 224, distance: 13.5
click at [454, 224] on span "If we can please confirm the location and the amount of participants." at bounding box center [446, 225] width 221 height 9
click at [580, 226] on p "If we can please confirm the location, the amount of participants." at bounding box center [512, 225] width 353 height 12
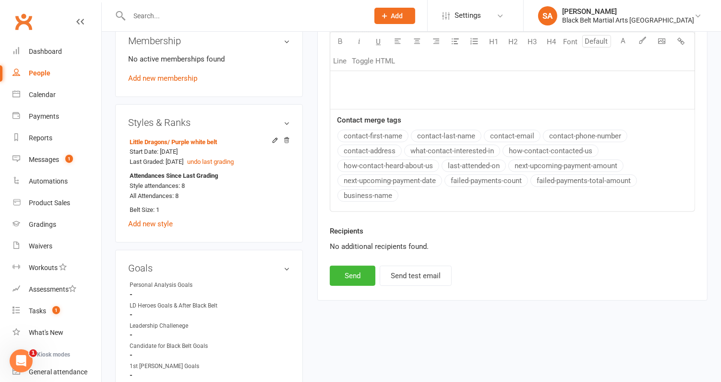
scroll to position [431, 0]
click at [364, 266] on button "Send" at bounding box center [353, 276] width 46 height 20
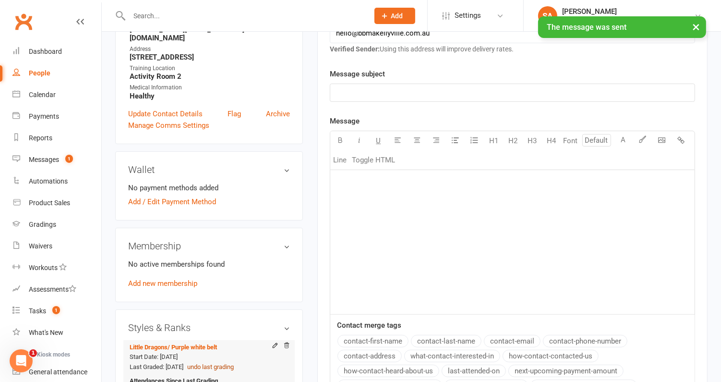
scroll to position [0, 0]
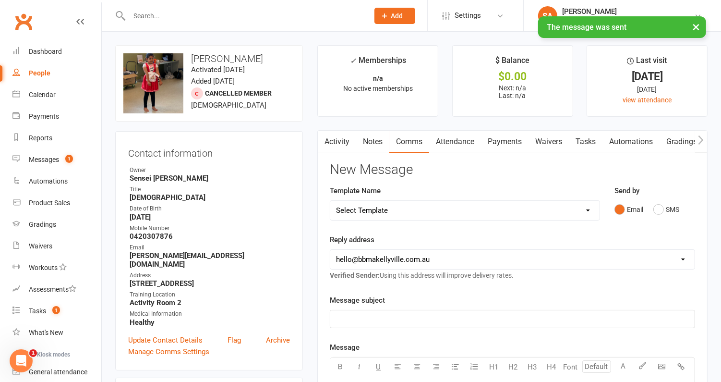
click at [473, 255] on select "hello@clubworx.com hello@bbmakellyville.com.au pauline@blackbeltmartialarts.com…" at bounding box center [512, 259] width 364 height 19
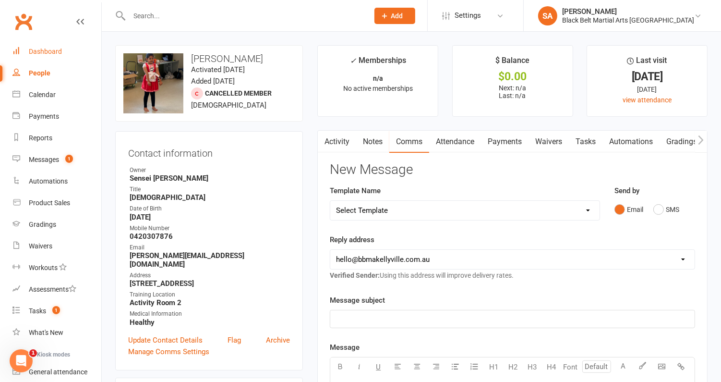
click at [46, 51] on div "Dashboard" at bounding box center [45, 52] width 33 height 8
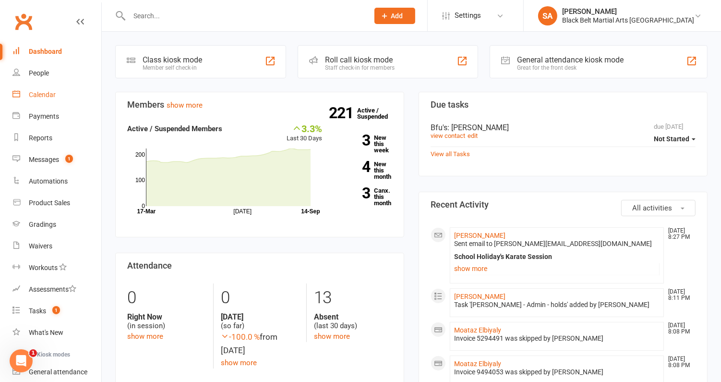
click at [41, 101] on link "Calendar" at bounding box center [56, 95] width 89 height 22
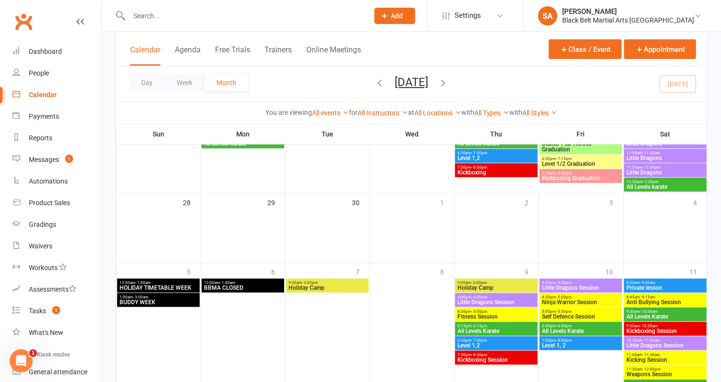
scroll to position [579, 0]
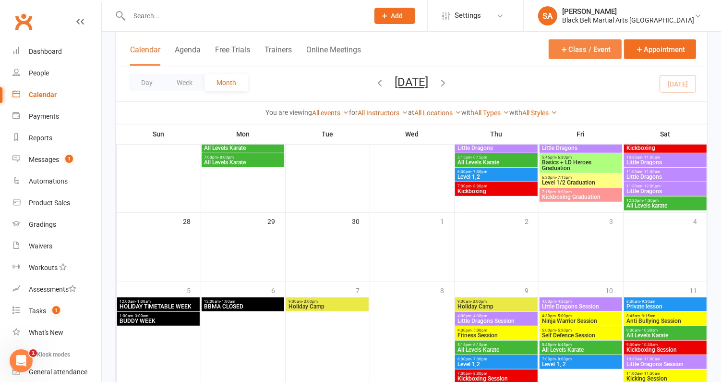
click at [592, 50] on button "Class / Event" at bounding box center [585, 49] width 73 height 20
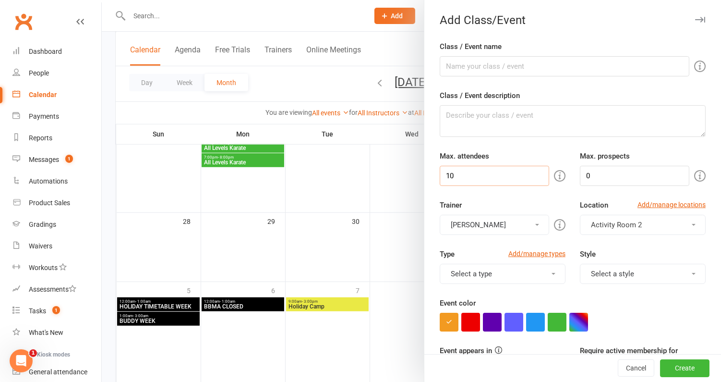
drag, startPoint x: 482, startPoint y: 177, endPoint x: 437, endPoint y: 177, distance: 45.6
click at [437, 177] on div "Max. attendees 10" at bounding box center [503, 168] width 140 height 36
type input "1"
click at [509, 64] on input "Class / Event name" at bounding box center [565, 66] width 250 height 20
click at [315, 216] on div at bounding box center [411, 191] width 619 height 382
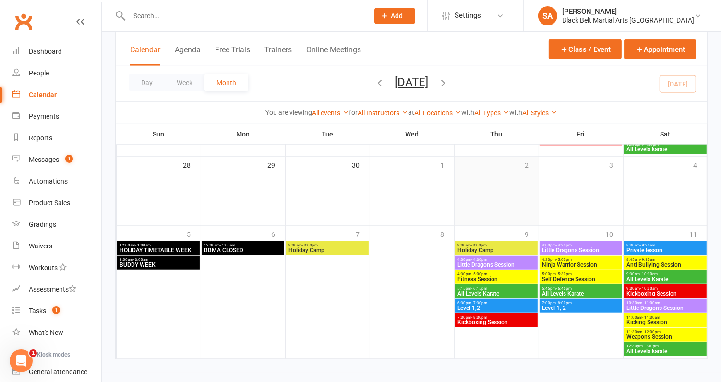
scroll to position [631, 0]
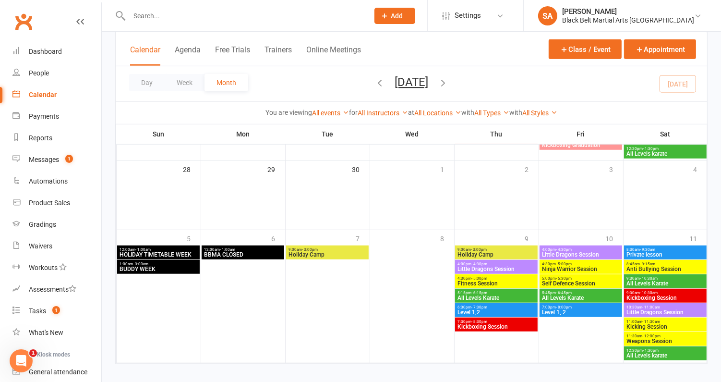
click at [518, 254] on span "Holiday Camp" at bounding box center [496, 255] width 78 height 6
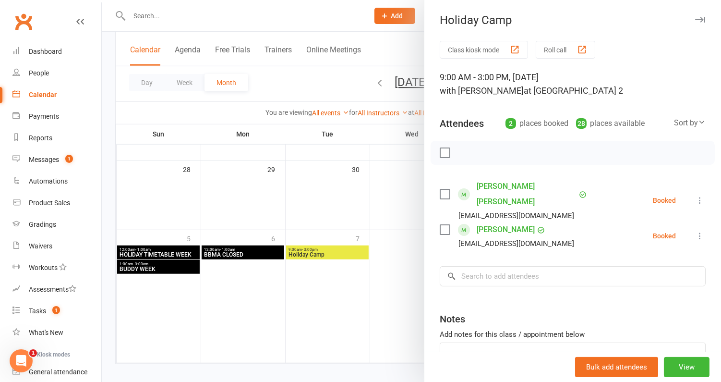
click at [287, 258] on div at bounding box center [411, 191] width 619 height 382
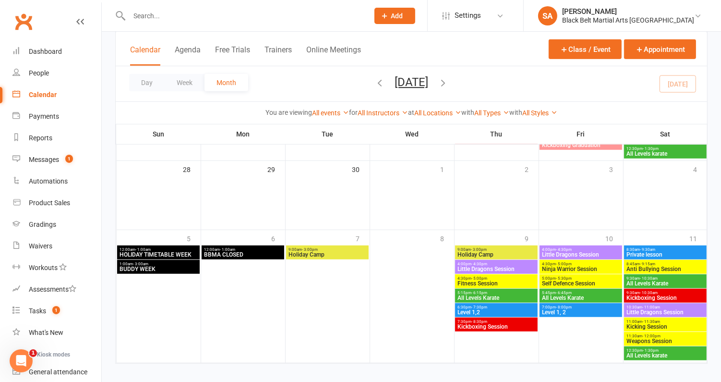
click at [307, 248] on span "- 3:00pm" at bounding box center [310, 249] width 16 height 4
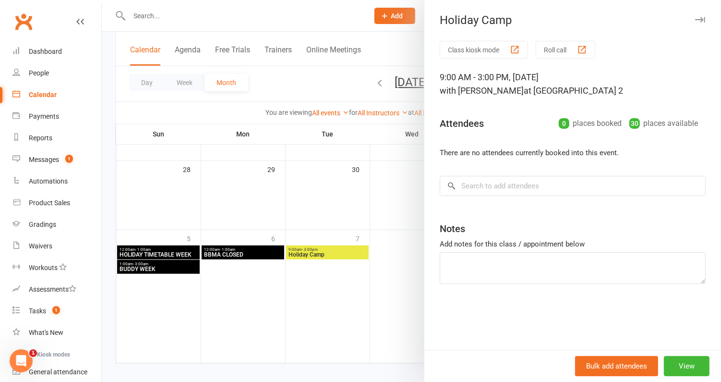
click at [305, 220] on div at bounding box center [411, 191] width 619 height 382
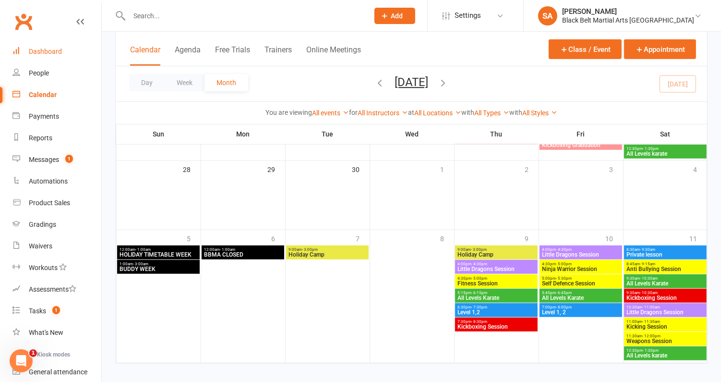
click at [45, 56] on link "Dashboard" at bounding box center [56, 52] width 89 height 22
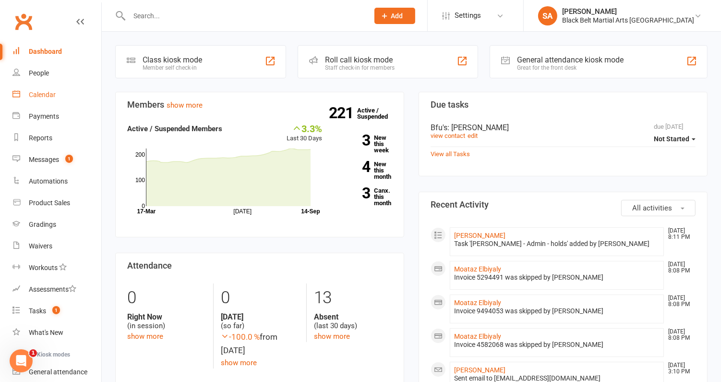
click at [33, 97] on div "Calendar" at bounding box center [42, 95] width 27 height 8
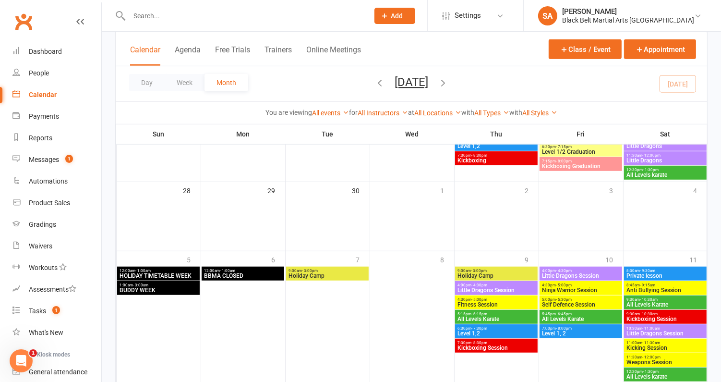
scroll to position [611, 0]
